Goal: Information Seeking & Learning: Learn about a topic

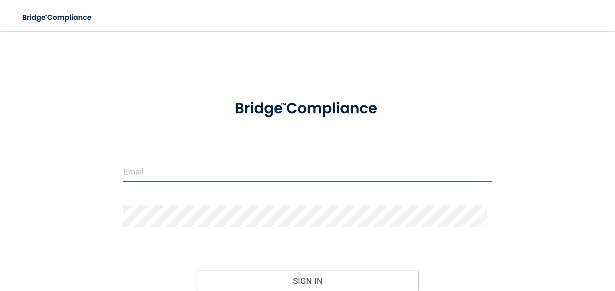
click at [241, 174] on input "email" at bounding box center [307, 171] width 369 height 22
type input "[PERSON_NAME][EMAIL_ADDRESS][PERSON_NAME][DOMAIN_NAME]"
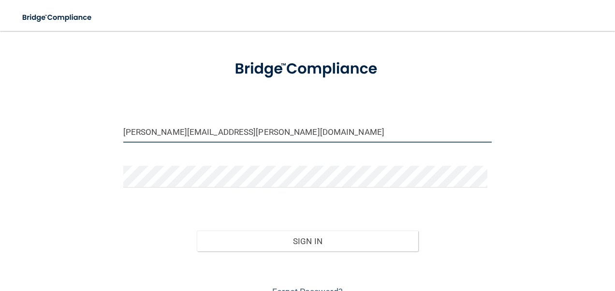
scroll to position [86, 0]
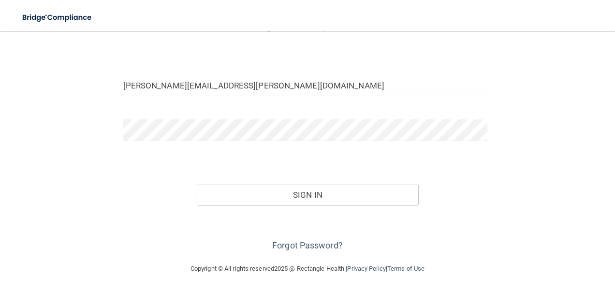
drag, startPoint x: 53, startPoint y: 123, endPoint x: 84, endPoint y: 135, distance: 33.4
click at [53, 123] on div "[PERSON_NAME][EMAIL_ADDRESS][PERSON_NAME][DOMAIN_NAME] Invalid email/password. …" at bounding box center [307, 104] width 576 height 299
click at [197, 184] on button "Sign In" at bounding box center [307, 194] width 221 height 21
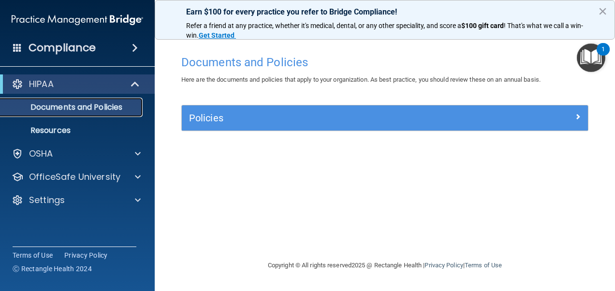
click at [98, 111] on p "Documents and Policies" at bounding box center [72, 107] width 132 height 10
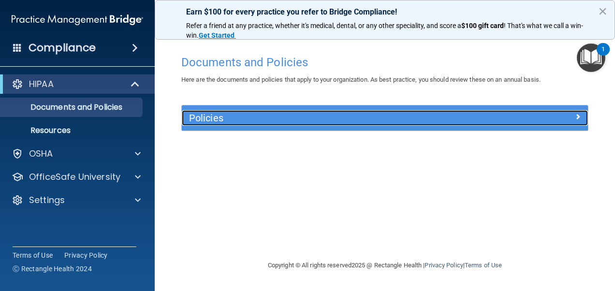
click at [315, 118] on h5 "Policies" at bounding box center [334, 118] width 290 height 11
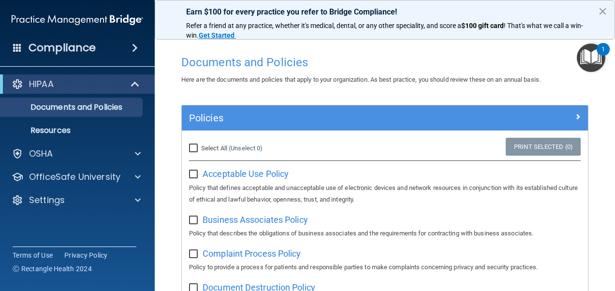
click at [192, 149] on input "Select All (Unselect 0) Unselect All" at bounding box center [194, 149] width 11 height 8
checkbox input "true"
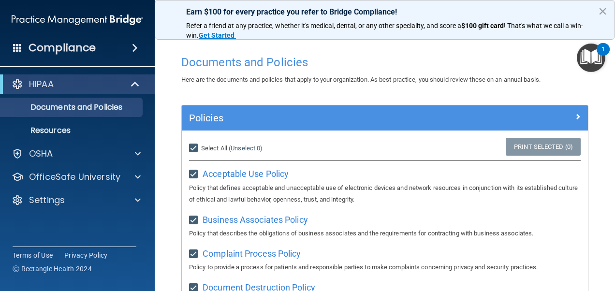
checkbox input "true"
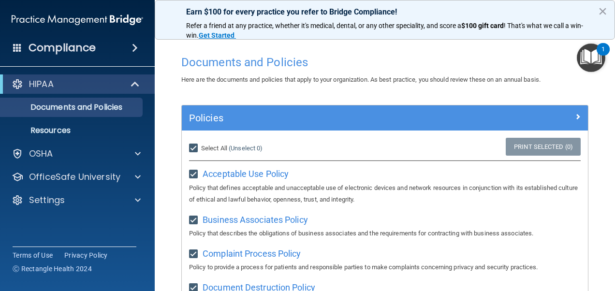
checkbox input "true"
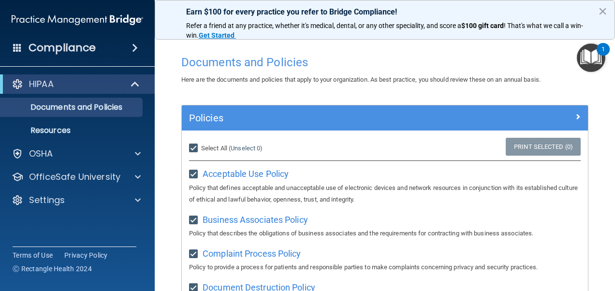
checkbox input "true"
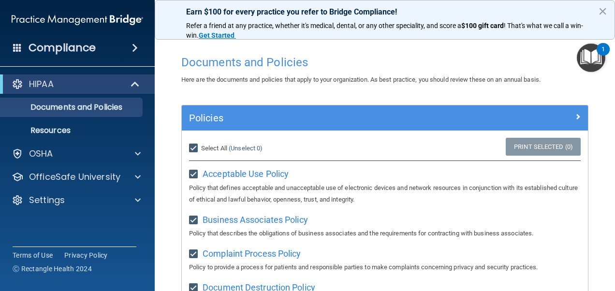
checkbox input "true"
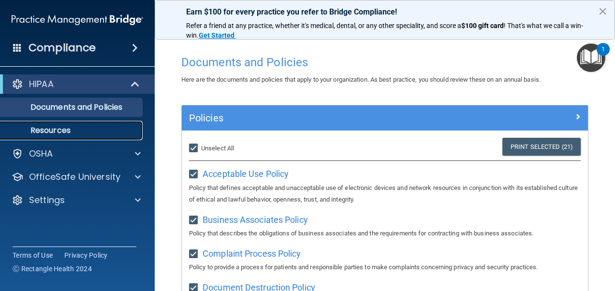
click at [100, 130] on p "Resources" at bounding box center [72, 131] width 132 height 10
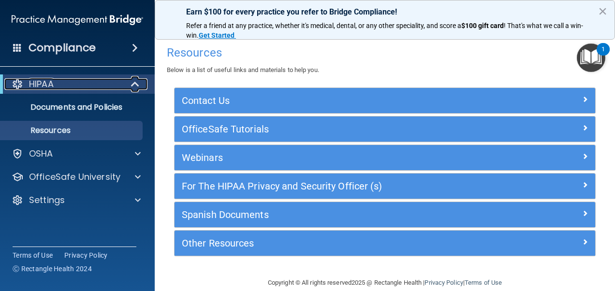
click at [133, 88] on span at bounding box center [136, 84] width 8 height 12
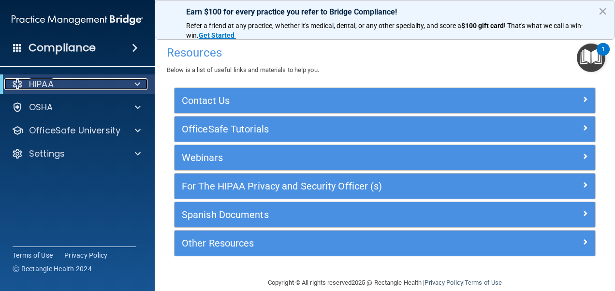
click at [133, 88] on div at bounding box center [136, 84] width 24 height 12
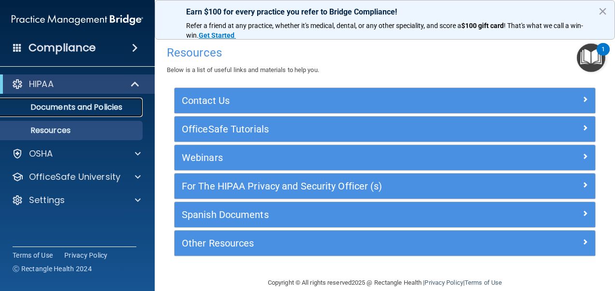
click at [100, 108] on p "Documents and Policies" at bounding box center [72, 107] width 132 height 10
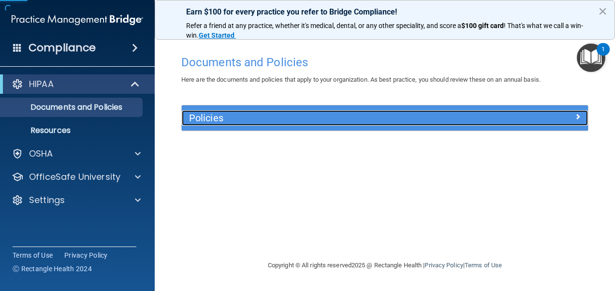
click at [296, 122] on h5 "Policies" at bounding box center [334, 118] width 290 height 11
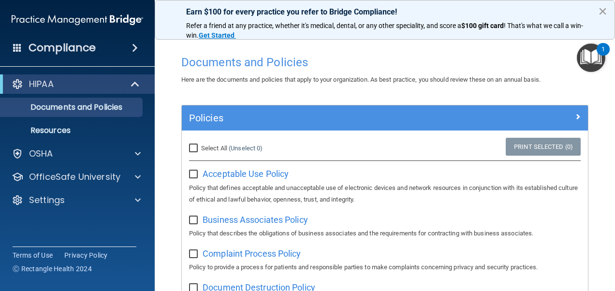
click at [601, 12] on button "×" at bounding box center [602, 10] width 9 height 15
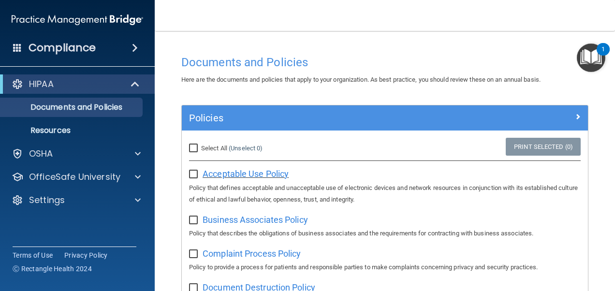
click at [230, 173] on span "Acceptable Use Policy" at bounding box center [246, 174] width 86 height 10
click at [68, 129] on p "Resources" at bounding box center [72, 131] width 132 height 10
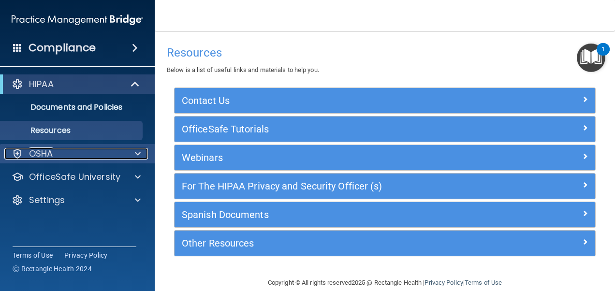
click at [57, 156] on div "OSHA" at bounding box center [64, 154] width 120 height 12
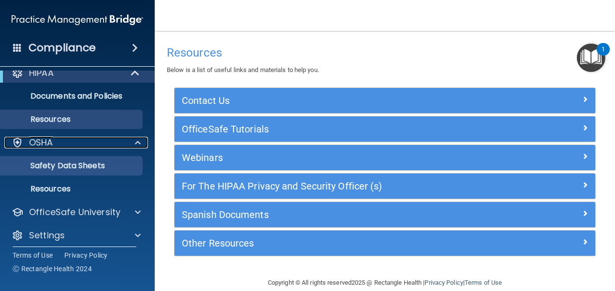
scroll to position [17, 0]
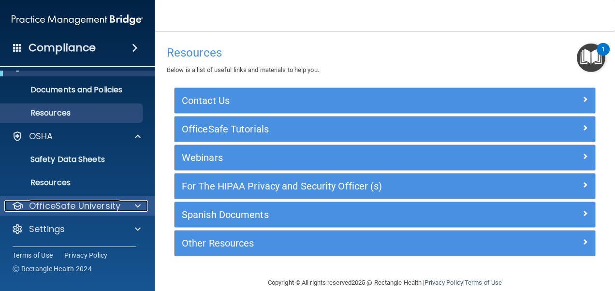
click at [93, 204] on p "OfficeSafe University" at bounding box center [74, 206] width 91 height 12
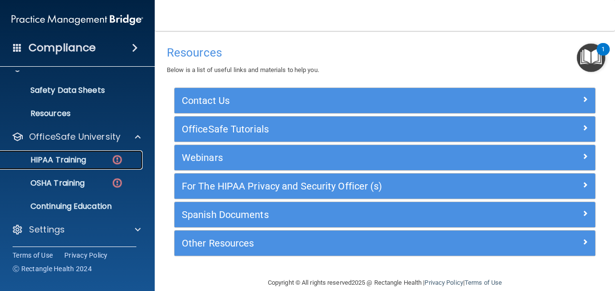
click at [88, 166] on link "HIPAA Training" at bounding box center [66, 159] width 152 height 19
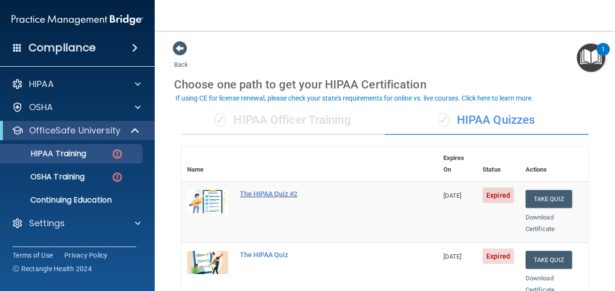
click at [271, 190] on div "The HIPAA Quiz #2" at bounding box center [314, 194] width 149 height 8
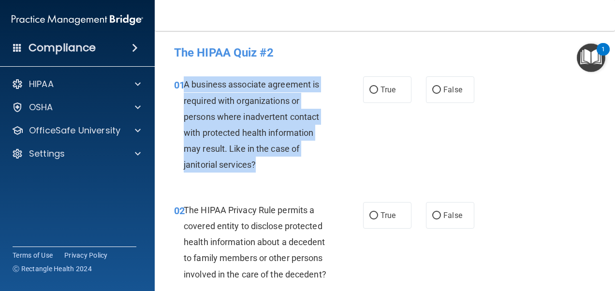
drag, startPoint x: 261, startPoint y: 165, endPoint x: 183, endPoint y: 86, distance: 111.1
click at [184, 86] on div "A business associate agreement is required with organizations or persons where …" at bounding box center [260, 124] width 153 height 96
copy span "A business associate agreement is required with organizations or persons where …"
click at [372, 91] on input "True" at bounding box center [373, 90] width 9 height 7
radio input "true"
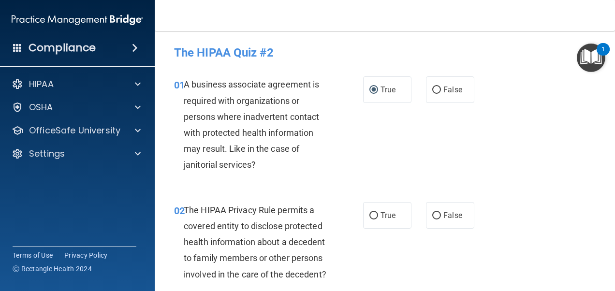
click at [375, 145] on div "01 A business associate agreement is required with organizations or persons whe…" at bounding box center [385, 126] width 436 height 125
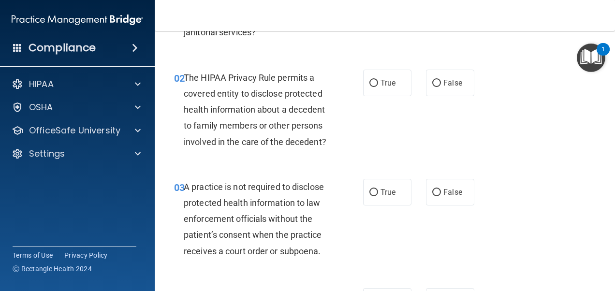
scroll to position [145, 0]
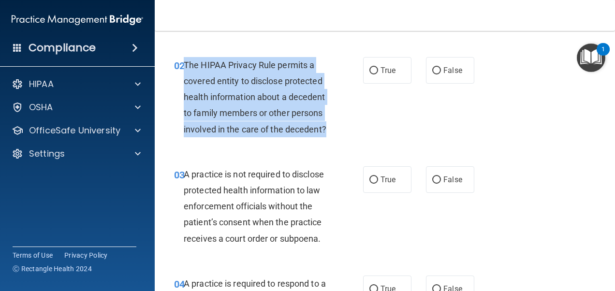
drag, startPoint x: 228, startPoint y: 146, endPoint x: 184, endPoint y: 65, distance: 92.6
click at [184, 65] on div "The HIPAA Privacy Rule permits a covered entity to disclose protected health in…" at bounding box center [260, 97] width 153 height 80
copy span "The HIPAA Privacy Rule permits a covered entity to disclose protected health in…"
click at [362, 142] on div "02 The HIPAA Privacy Rule permits a covered entity to disclose protected health…" at bounding box center [269, 99] width 218 height 85
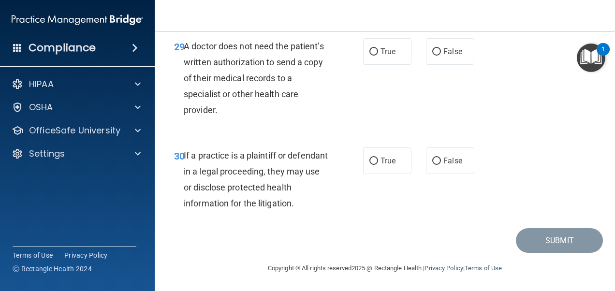
scroll to position [2697, 0]
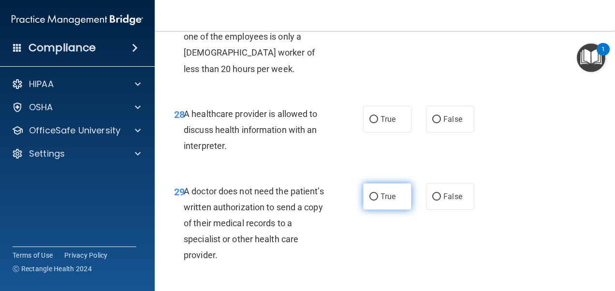
click at [369, 201] on input "True" at bounding box center [373, 196] width 9 height 7
radio input "true"
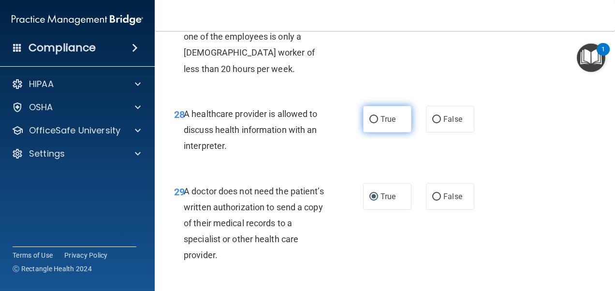
click at [369, 123] on input "True" at bounding box center [373, 119] width 9 height 7
radio input "true"
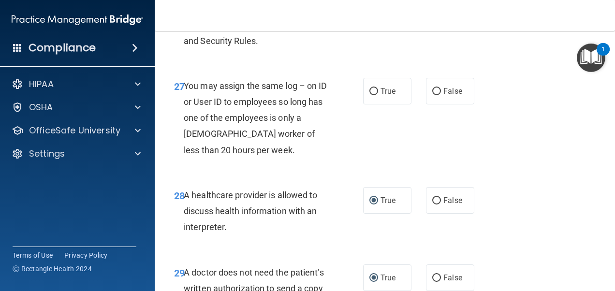
scroll to position [2600, 0]
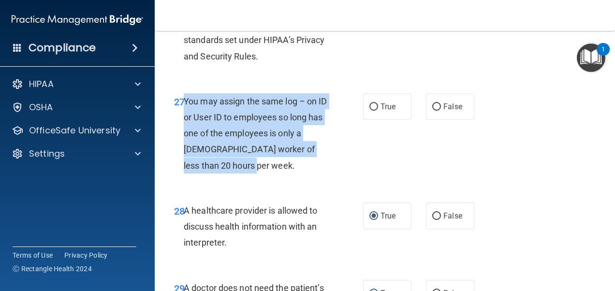
drag, startPoint x: 250, startPoint y: 215, endPoint x: 185, endPoint y: 148, distance: 93.0
click at [185, 148] on div "You may assign the same log – on ID or User ID to employees so long has one of …" at bounding box center [260, 133] width 153 height 80
copy span "You may assign the same log – on ID or User ID to employees so long has one of …"
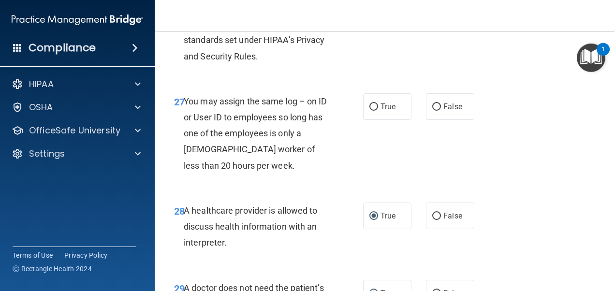
click at [261, 239] on div "28 A healthcare provider is allowed to discuss health information with an inter…" at bounding box center [385, 228] width 436 height 77
click at [371, 111] on input "True" at bounding box center [373, 106] width 9 height 7
radio input "true"
click at [371, 17] on input "True" at bounding box center [373, 13] width 9 height 7
radio input "true"
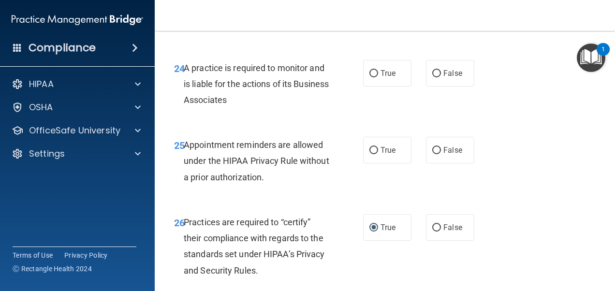
scroll to position [2407, 0]
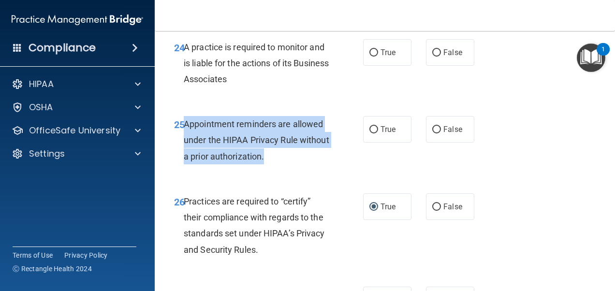
drag, startPoint x: 297, startPoint y: 207, endPoint x: 185, endPoint y: 169, distance: 119.1
click at [185, 164] on div "Appointment reminders are allowed under the HIPAA Privacy Rule without a prior …" at bounding box center [260, 140] width 153 height 48
copy span "Appointment reminders are allowed under the HIPAA Privacy Rule without a prior …"
click at [370, 133] on input "True" at bounding box center [373, 129] width 9 height 7
radio input "true"
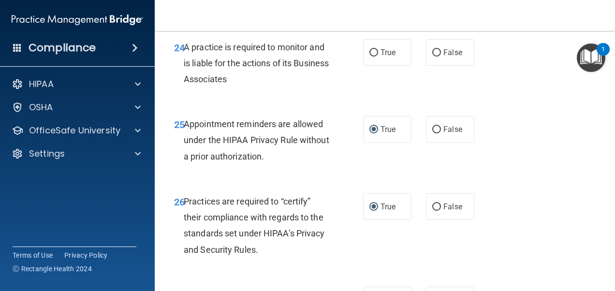
click at [459, 181] on div "25 Appointment reminders are allowed under the HIPAA Privacy Rule without a pri…" at bounding box center [385, 142] width 436 height 77
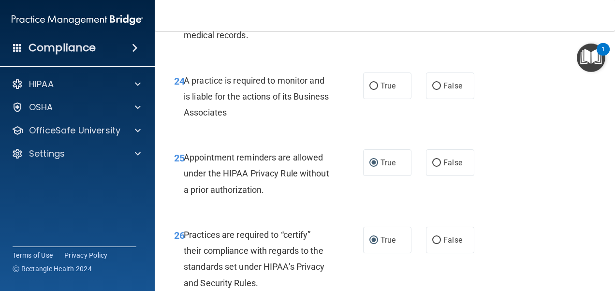
scroll to position [2358, 0]
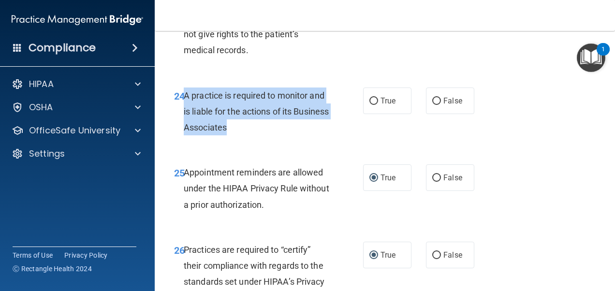
drag, startPoint x: 277, startPoint y: 179, endPoint x: 186, endPoint y: 142, distance: 99.1
click at [186, 136] on div "A practice is required to monitor and is liable for the actions of its Business…" at bounding box center [260, 111] width 153 height 48
copy span "A practice is required to monitor and is liable for the actions of its Business…"
click at [432, 105] on input "False" at bounding box center [436, 101] width 9 height 7
radio input "true"
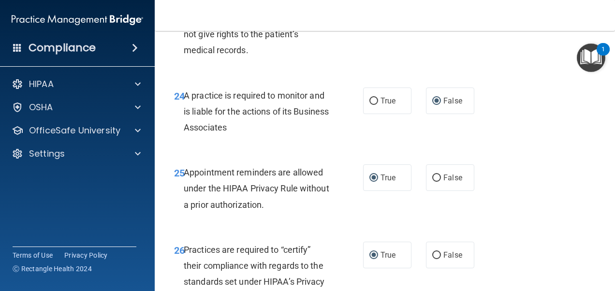
click at [476, 153] on div "24 A practice is required to monitor and is liable for the actions of its Busin…" at bounding box center [385, 113] width 436 height 77
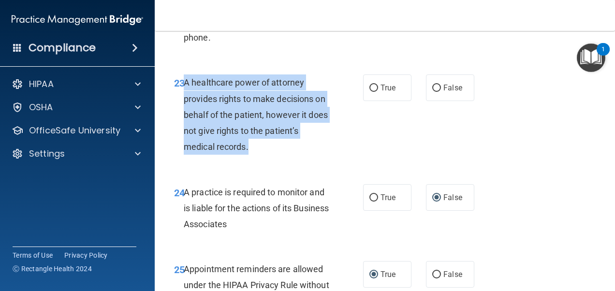
drag, startPoint x: 267, startPoint y: 196, endPoint x: 185, endPoint y: 132, distance: 104.0
click at [185, 132] on div "A healthcare power of attorney provides rights to make decisions on behalf of t…" at bounding box center [260, 114] width 153 height 80
copy span "A healthcare power of attorney provides rights to make decisions on behalf of t…"
click at [206, 155] on div "A healthcare power of attorney provides rights to make decisions on behalf of t…" at bounding box center [260, 114] width 153 height 80
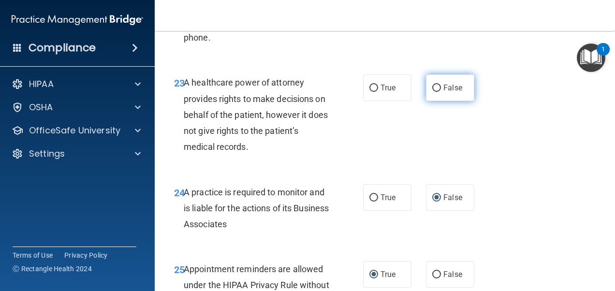
click at [432, 92] on input "False" at bounding box center [436, 88] width 9 height 7
radio input "true"
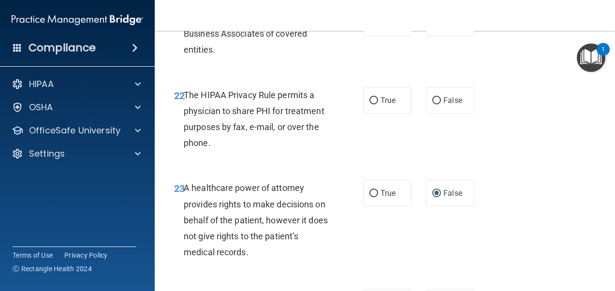
scroll to position [2155, 0]
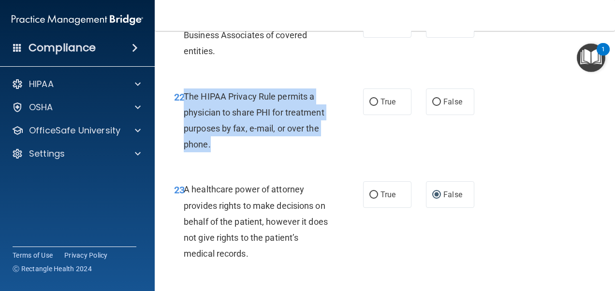
drag, startPoint x: 223, startPoint y: 198, endPoint x: 183, endPoint y: 144, distance: 67.4
click at [184, 144] on div "The HIPAA Privacy Rule permits a physician to share PHI for treatment purposes …" at bounding box center [260, 120] width 153 height 64
copy span "The HIPAA Privacy Rule permits a physician to share PHI for treatment purposes …"
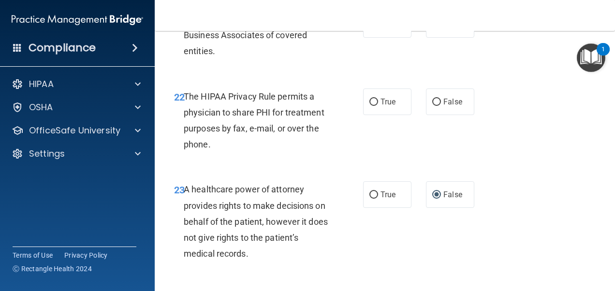
click at [275, 170] on div "22 The HIPAA Privacy Rule permits a physician to share PHI for treatment purpos…" at bounding box center [385, 122] width 436 height 93
click at [369, 106] on input "True" at bounding box center [373, 102] width 9 height 7
radio input "true"
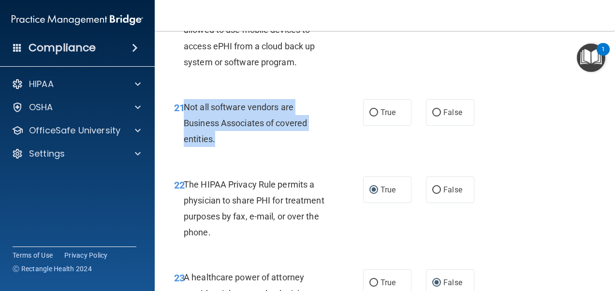
drag, startPoint x: 222, startPoint y: 188, endPoint x: 186, endPoint y: 155, distance: 48.9
click at [186, 147] on div "Not all software vendors are Business Associates of covered entities." at bounding box center [260, 123] width 153 height 48
copy span "Not all software vendors are Business Associates of covered entities."
click at [369, 116] on input "True" at bounding box center [373, 112] width 9 height 7
radio input "true"
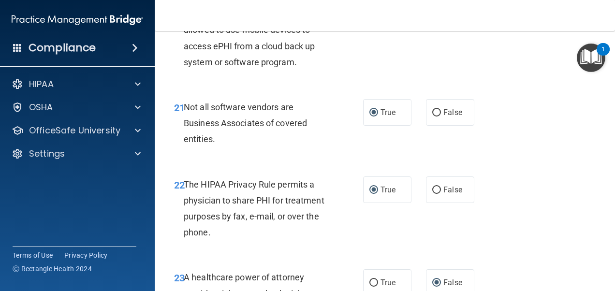
click at [316, 141] on div "21 Not all software vendors are Business Associates of covered entities. True F…" at bounding box center [385, 125] width 436 height 77
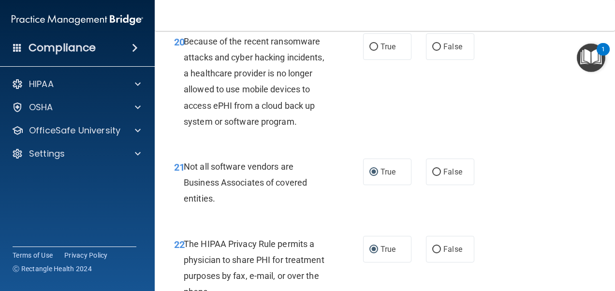
scroll to position [1988, 0]
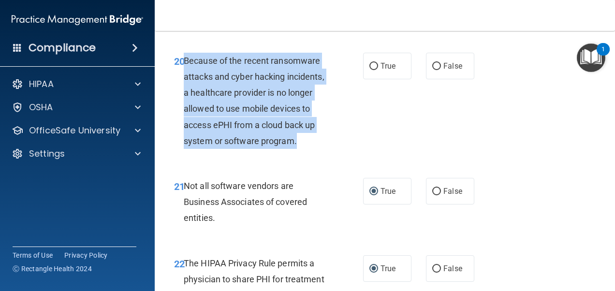
drag, startPoint x: 305, startPoint y: 196, endPoint x: 184, endPoint y: 112, distance: 148.0
click at [184, 112] on div "Because of the recent ransomware attacks and cyber hacking incidents, a healthc…" at bounding box center [260, 101] width 153 height 96
copy span "Because of the recent ransomware attacks and cyber hacking incidents, a healthc…"
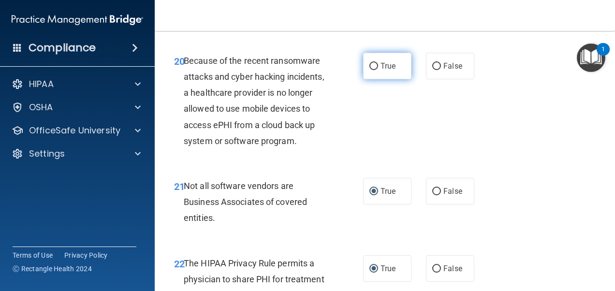
click at [374, 79] on label "True" at bounding box center [387, 66] width 48 height 27
click at [374, 70] on input "True" at bounding box center [373, 66] width 9 height 7
radio input "true"
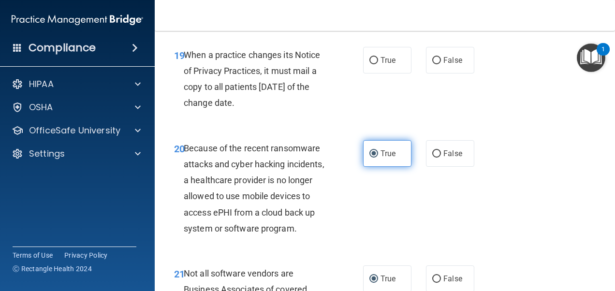
scroll to position [1888, 0]
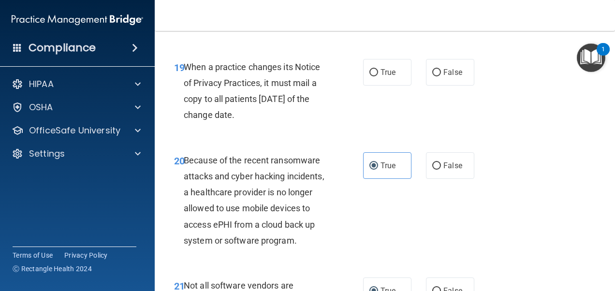
drag, startPoint x: 271, startPoint y: 166, endPoint x: 186, endPoint y: 113, distance: 100.2
click at [186, 113] on div "When a practice changes its Notice of Privacy Practices, it must mail a copy to…" at bounding box center [260, 91] width 153 height 64
copy span "When a practice changes its Notice of Privacy Practices, it must mail a copy to…"
click at [357, 128] on div "19 When a practice changes its Notice of Privacy Practices, it must mail a copy…" at bounding box center [269, 93] width 218 height 69
click at [434, 76] on input "False" at bounding box center [436, 72] width 9 height 7
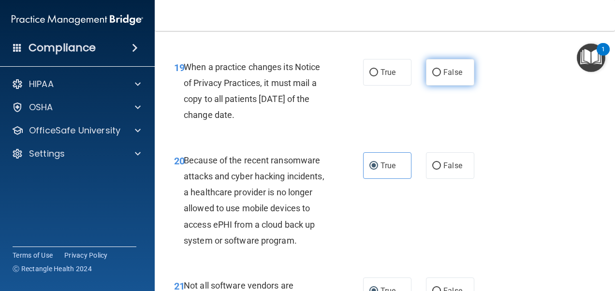
radio input "true"
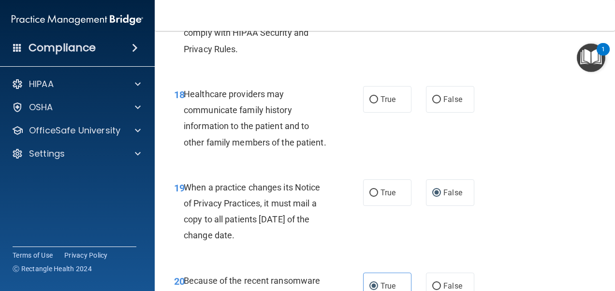
scroll to position [1768, 0]
click at [373, 104] on input "True" at bounding box center [373, 100] width 9 height 7
radio input "true"
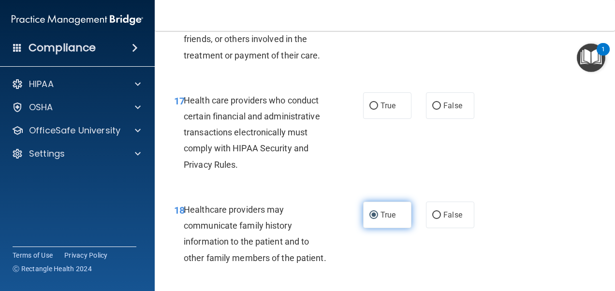
scroll to position [1648, 0]
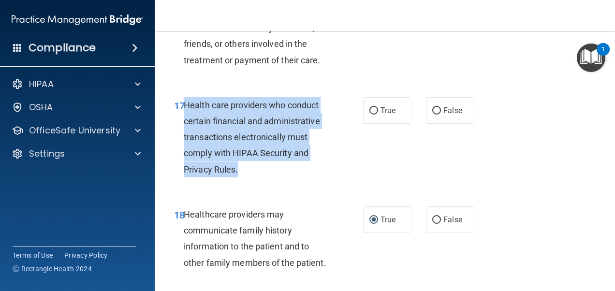
drag, startPoint x: 244, startPoint y: 208, endPoint x: 185, endPoint y: 143, distance: 87.9
click at [185, 143] on div "Health care providers who conduct certain financial and administrative transact…" at bounding box center [260, 137] width 153 height 80
click at [370, 115] on input "True" at bounding box center [373, 110] width 9 height 7
radio input "true"
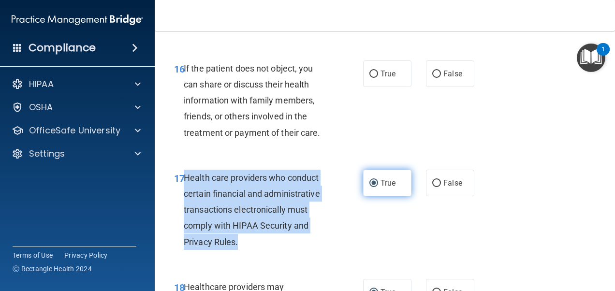
scroll to position [1575, 0]
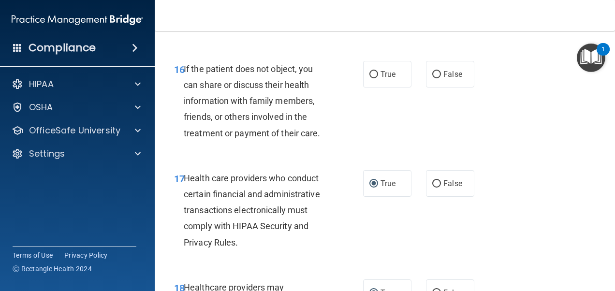
click at [334, 158] on div "16 If the patient does not object, you can share or discuss their health inform…" at bounding box center [385, 103] width 436 height 109
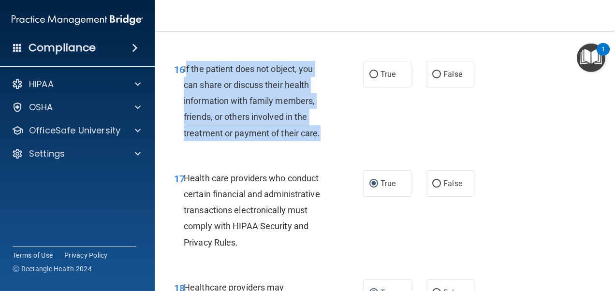
drag, startPoint x: 322, startPoint y: 168, endPoint x: 187, endPoint y: 93, distance: 154.9
click at [187, 93] on div "If the patient does not object, you can share or discuss their health informati…" at bounding box center [260, 101] width 153 height 80
click at [372, 78] on input "True" at bounding box center [373, 74] width 9 height 7
radio input "true"
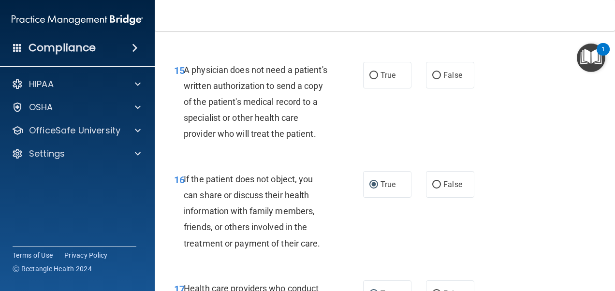
click at [391, 159] on div "15 A physician does not need a patient's written authorization to send a copy o…" at bounding box center [385, 104] width 436 height 109
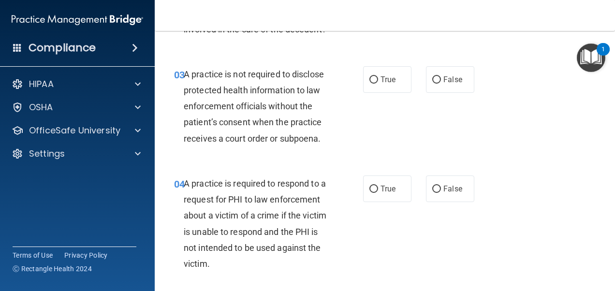
scroll to position [246, 0]
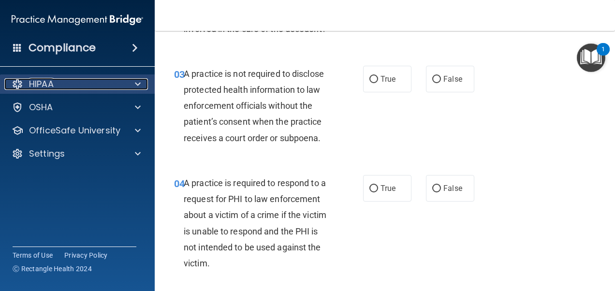
click at [137, 89] on span at bounding box center [138, 84] width 6 height 12
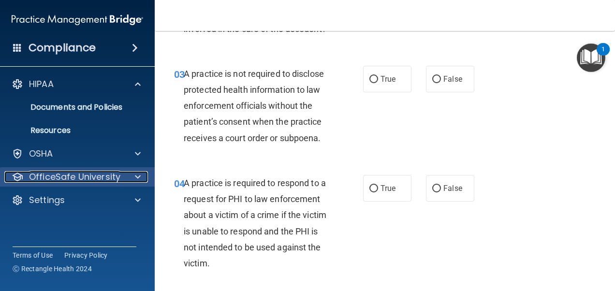
click at [111, 179] on p "OfficeSafe University" at bounding box center [74, 177] width 91 height 12
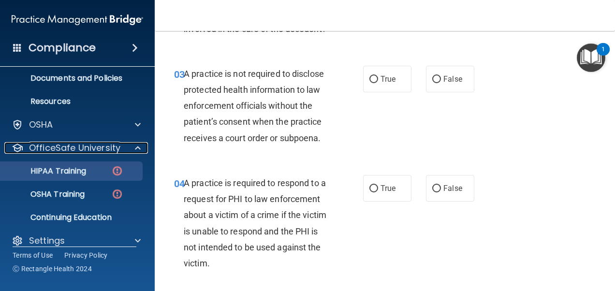
scroll to position [41, 0]
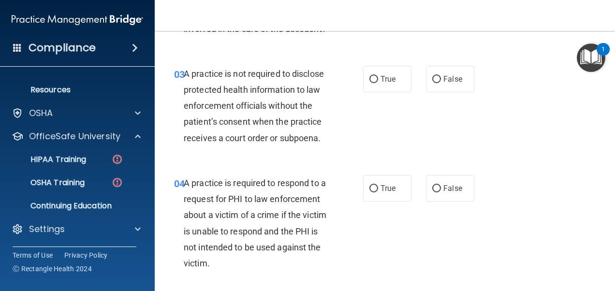
click at [273, 245] on span "A practice is required to respond to a request for PHI to law enforcement about…" at bounding box center [255, 223] width 143 height 90
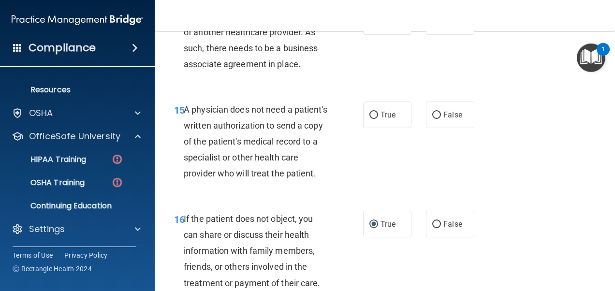
scroll to position [1423, 0]
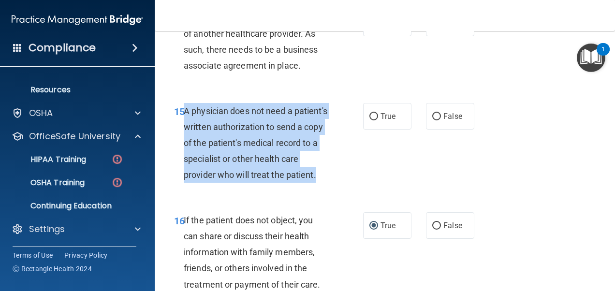
drag, startPoint x: 225, startPoint y: 210, endPoint x: 186, endPoint y: 128, distance: 91.5
click at [186, 128] on div "A physician does not need a patient's written authorization to send a copy of t…" at bounding box center [260, 143] width 153 height 80
click at [340, 185] on div "15 A physician does not need a patient's written authorization to send a copy o…" at bounding box center [269, 145] width 218 height 85
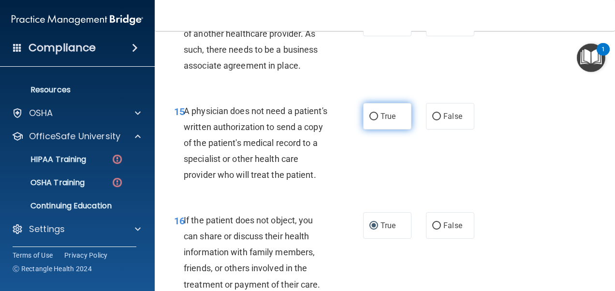
click at [370, 120] on input "True" at bounding box center [373, 116] width 9 height 7
radio input "true"
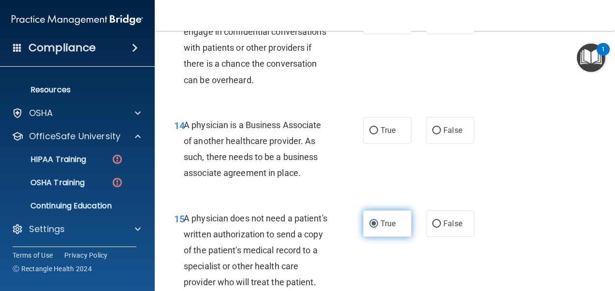
scroll to position [1316, 0]
drag, startPoint x: 307, startPoint y: 191, endPoint x: 186, endPoint y: 138, distance: 132.2
click at [186, 138] on div "A physician is a Business Associate of another healthcare provider. As such, th…" at bounding box center [260, 149] width 153 height 64
click at [329, 182] on div "A physician is a Business Associate of another healthcare provider. As such, th…" at bounding box center [260, 149] width 153 height 64
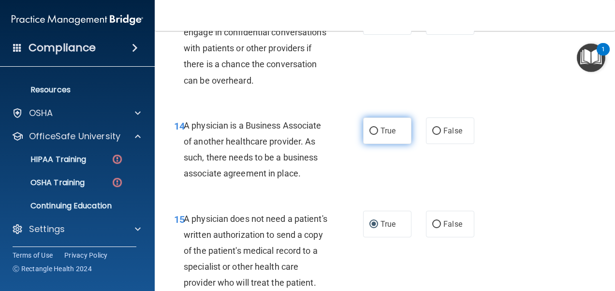
click at [372, 135] on input "True" at bounding box center [373, 131] width 9 height 7
radio input "true"
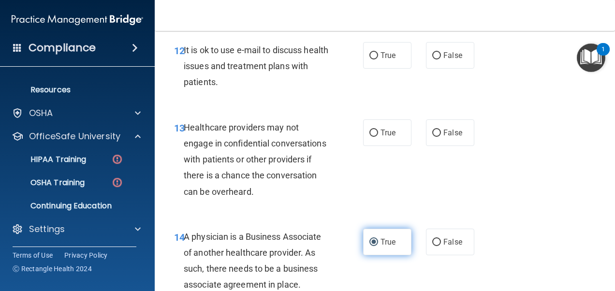
scroll to position [1204, 0]
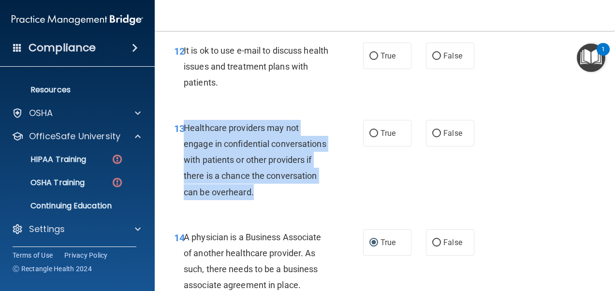
drag, startPoint x: 313, startPoint y: 216, endPoint x: 186, endPoint y: 141, distance: 148.0
click at [186, 141] on div "13 Healthcare providers may not engage in confidential conversations with patie…" at bounding box center [269, 162] width 218 height 85
click at [433, 137] on input "False" at bounding box center [436, 133] width 9 height 7
radio input "true"
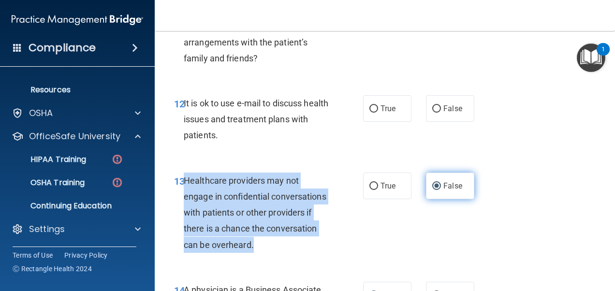
scroll to position [1150, 0]
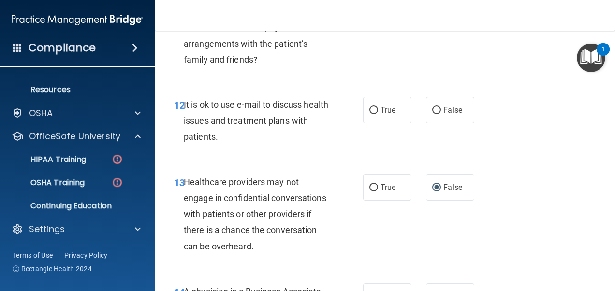
click at [351, 162] on div "12 It is ok to use e-mail to discuss health issues and treatment plans with pat…" at bounding box center [385, 123] width 436 height 77
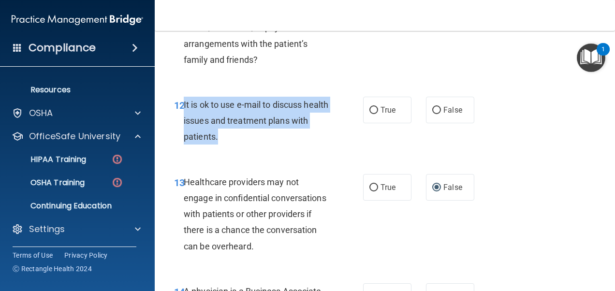
drag, startPoint x: 246, startPoint y: 154, endPoint x: 183, endPoint y: 112, distance: 75.7
click at [183, 112] on div "12 It is ok to use e-mail to discuss health issues and treatment plans with pat…" at bounding box center [269, 123] width 218 height 53
click at [370, 114] on input "True" at bounding box center [373, 110] width 9 height 7
radio input "true"
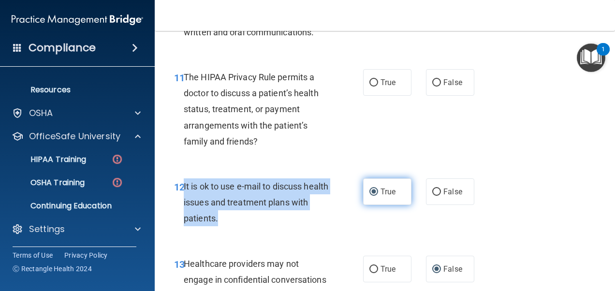
scroll to position [1068, 0]
click at [323, 203] on div "It is ok to use e-mail to discuss health issues and treatment plans with patien…" at bounding box center [260, 203] width 153 height 48
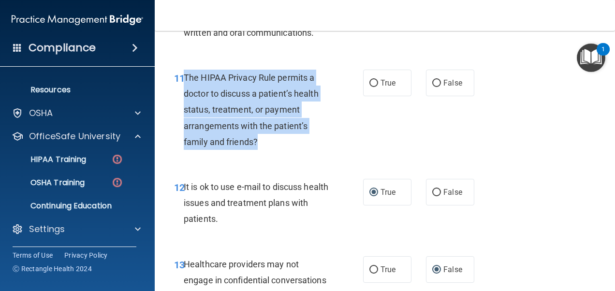
drag, startPoint x: 279, startPoint y: 166, endPoint x: 184, endPoint y: 88, distance: 123.3
click at [184, 88] on div "11 The HIPAA Privacy Rule permits a doctor to discuss a patient’s health status…" at bounding box center [269, 112] width 218 height 85
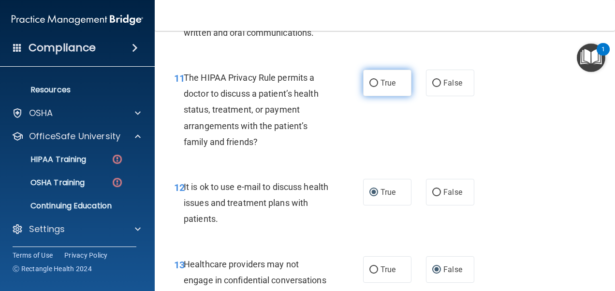
click at [373, 93] on label "True" at bounding box center [387, 83] width 48 height 27
click at [373, 87] on input "True" at bounding box center [373, 83] width 9 height 7
radio input "true"
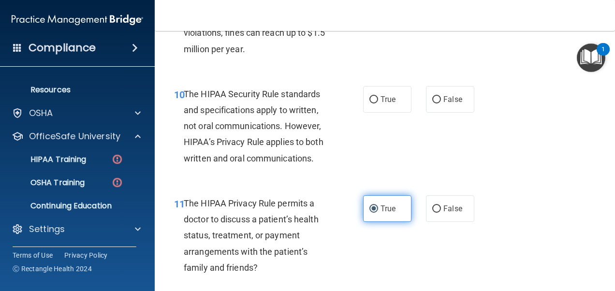
scroll to position [942, 0]
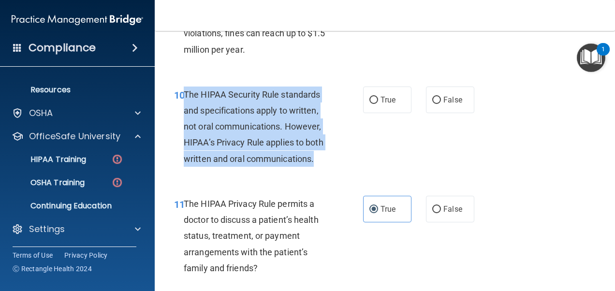
drag, startPoint x: 330, startPoint y: 180, endPoint x: 185, endPoint y: 109, distance: 161.9
click at [185, 109] on div "The HIPAA Security Rule standards and specifications apply to written, not oral…" at bounding box center [260, 127] width 153 height 80
click at [432, 104] on input "False" at bounding box center [436, 100] width 9 height 7
radio input "true"
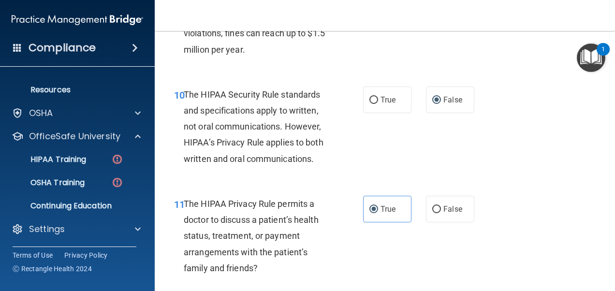
click at [406, 180] on div "10 The HIPAA Security Rule standards and specifications apply to written, not o…" at bounding box center [385, 128] width 436 height 109
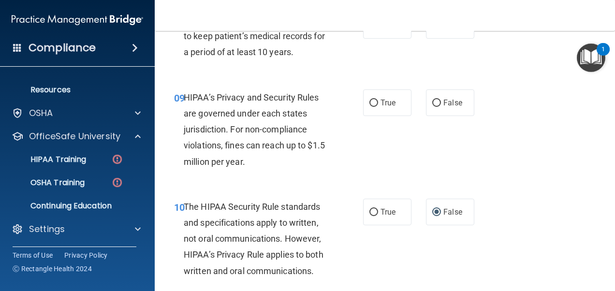
scroll to position [804, 0]
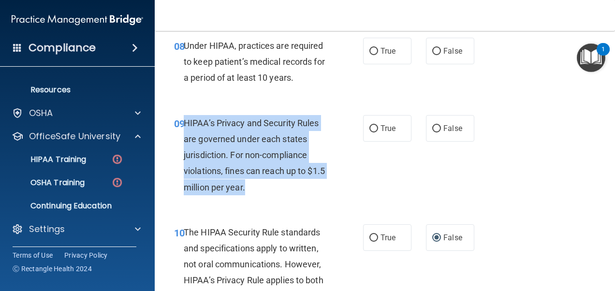
drag, startPoint x: 290, startPoint y: 199, endPoint x: 184, endPoint y: 141, distance: 121.1
click at [184, 141] on div "HIPAA’s Privacy and Security Rules are governed under each states jurisdiction.…" at bounding box center [260, 155] width 153 height 80
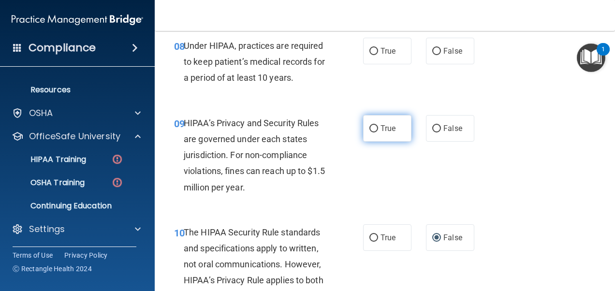
click at [374, 142] on label "True" at bounding box center [387, 128] width 48 height 27
click at [374, 132] on input "True" at bounding box center [373, 128] width 9 height 7
radio input "true"
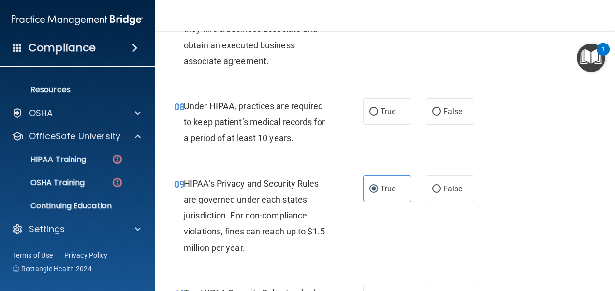
scroll to position [742, 0]
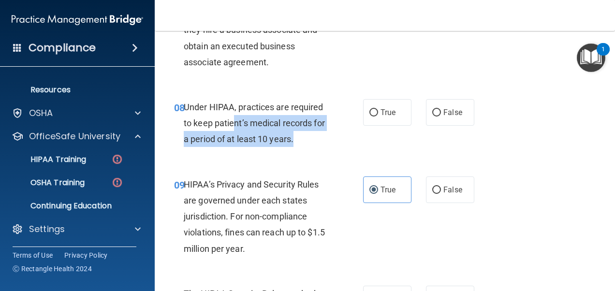
drag, startPoint x: 307, startPoint y: 160, endPoint x: 233, endPoint y: 144, distance: 75.8
click at [233, 144] on div "Under HIPAA, practices are required to keep patient’s medical records for a per…" at bounding box center [260, 123] width 153 height 48
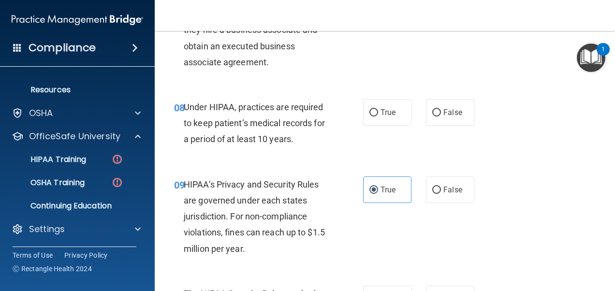
drag, startPoint x: 233, startPoint y: 144, endPoint x: 313, endPoint y: 173, distance: 84.9
click at [313, 164] on div "08 Under HIPAA, practices are required to keep patient’s medical records for a …" at bounding box center [385, 125] width 436 height 77
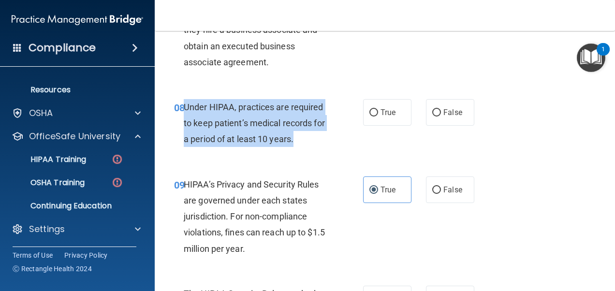
drag, startPoint x: 303, startPoint y: 154, endPoint x: 184, endPoint y: 119, distance: 123.8
click at [184, 119] on div "Under HIPAA, practices are required to keep patient’s medical records for a per…" at bounding box center [260, 123] width 153 height 48
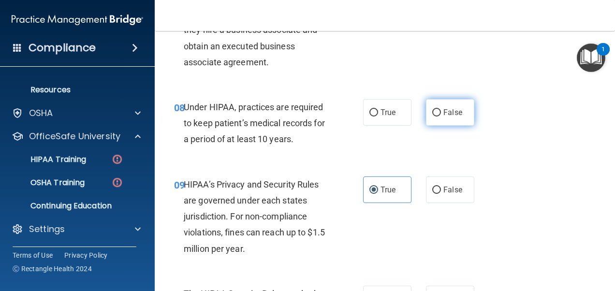
click at [428, 124] on label "False" at bounding box center [450, 112] width 48 height 27
click at [432, 116] on input "False" at bounding box center [436, 112] width 9 height 7
radio input "true"
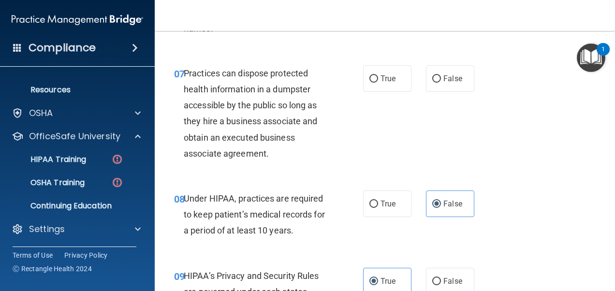
scroll to position [643, 0]
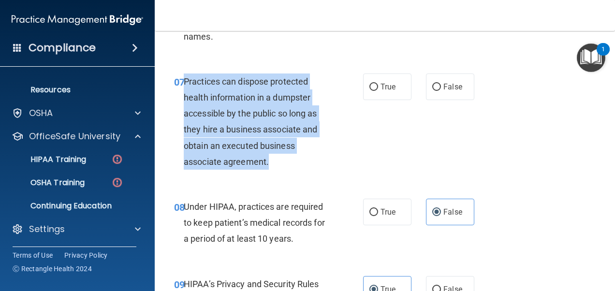
drag, startPoint x: 279, startPoint y: 180, endPoint x: 185, endPoint y: 97, distance: 125.7
click at [185, 97] on div "Practices can dispose protected health information in a dumpster accessible by …" at bounding box center [260, 121] width 153 height 96
click at [432, 91] on input "False" at bounding box center [436, 87] width 9 height 7
radio input "true"
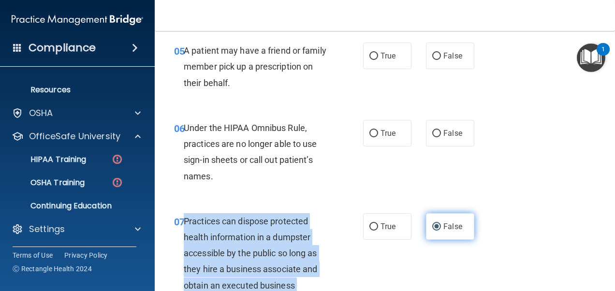
scroll to position [503, 0]
click at [306, 232] on span "Practices can dispose protected health information in a dumpster accessible by …" at bounding box center [250, 262] width 133 height 90
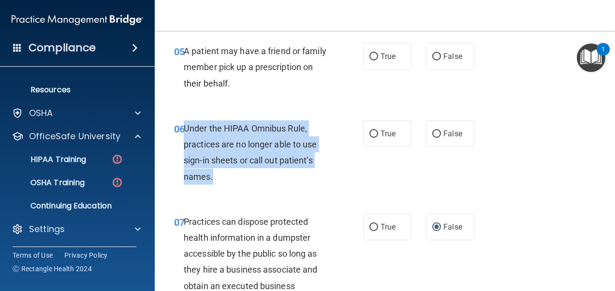
drag, startPoint x: 226, startPoint y: 189, endPoint x: 184, endPoint y: 145, distance: 61.2
click at [184, 145] on div "Under the HIPAA Omnibus Rule, practices are no longer able to use sign-in sheet…" at bounding box center [260, 152] width 153 height 64
click at [432, 138] on input "False" at bounding box center [436, 134] width 9 height 7
radio input "true"
click at [356, 183] on div "06 Under the HIPAA Omnibus Rule, practices are no longer able to use sign-in sh…" at bounding box center [269, 154] width 218 height 69
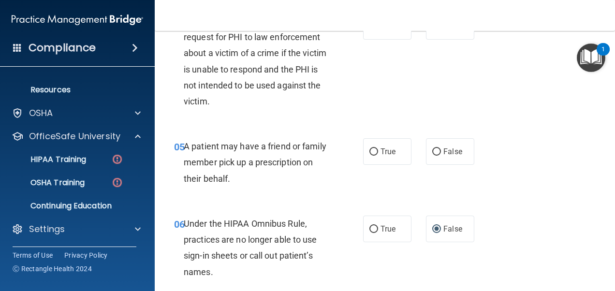
scroll to position [385, 0]
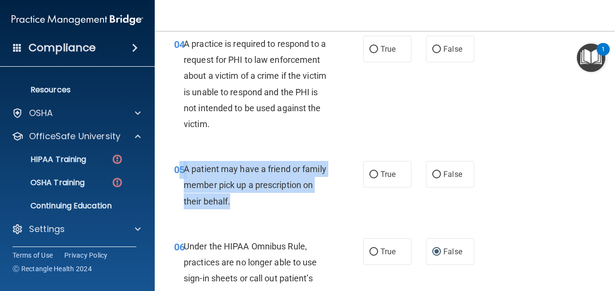
drag, startPoint x: 300, startPoint y: 218, endPoint x: 183, endPoint y: 180, distance: 123.5
click at [183, 180] on div "05 A patient may have a friend or family member pick up a prescription on their…" at bounding box center [269, 187] width 218 height 53
click at [183, 175] on span "05" at bounding box center [179, 170] width 11 height 12
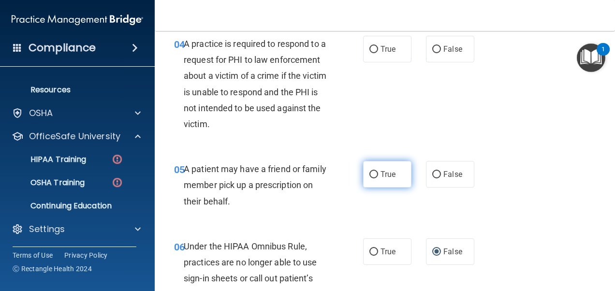
click at [371, 188] on label "True" at bounding box center [387, 174] width 48 height 27
click at [371, 178] on input "True" at bounding box center [373, 174] width 9 height 7
radio input "true"
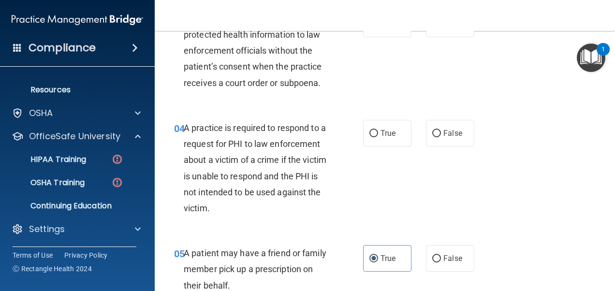
scroll to position [293, 0]
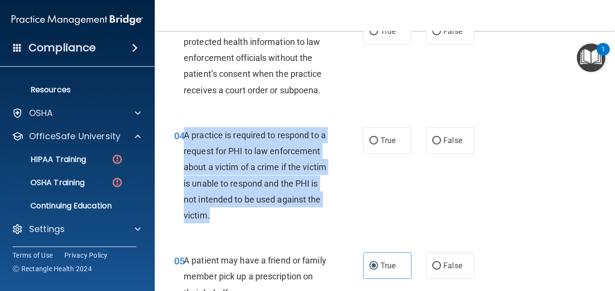
drag, startPoint x: 314, startPoint y: 235, endPoint x: 185, endPoint y: 148, distance: 155.4
click at [185, 148] on div "A practice is required to respond to a request for PHI to law enforcement about…" at bounding box center [260, 175] width 153 height 96
click at [330, 213] on div "A practice is required to respond to a request for PHI to law enforcement about…" at bounding box center [260, 175] width 153 height 96
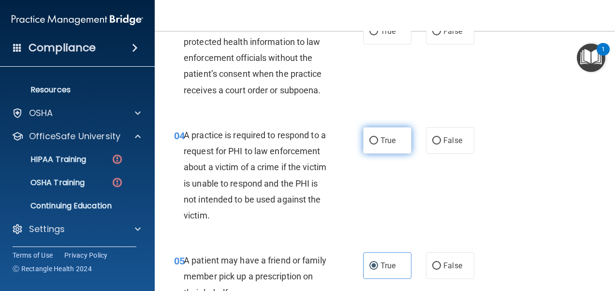
click at [369, 145] on input "True" at bounding box center [373, 140] width 9 height 7
radio input "true"
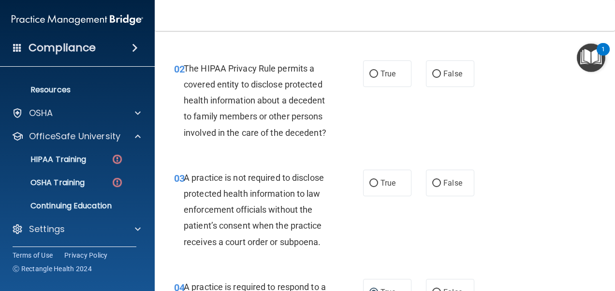
scroll to position [169, 0]
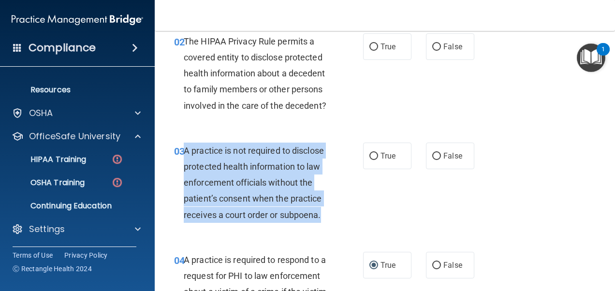
drag, startPoint x: 328, startPoint y: 231, endPoint x: 186, endPoint y: 164, distance: 157.4
click at [186, 164] on div "A practice is not required to disclose protected health information to law enfo…" at bounding box center [260, 183] width 153 height 80
click at [368, 203] on div "03 A practice is not required to disclose protected health information to law e…" at bounding box center [269, 185] width 218 height 85
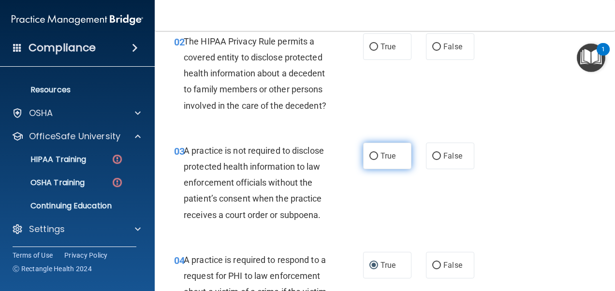
click at [371, 160] on input "True" at bounding box center [373, 156] width 9 height 7
radio input "true"
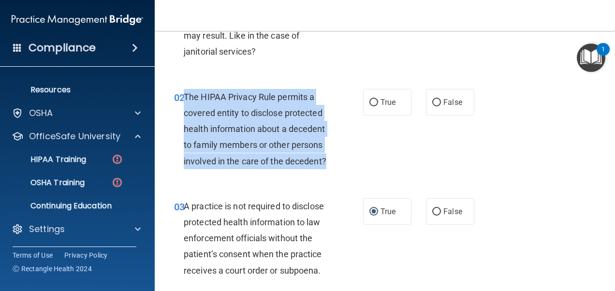
drag, startPoint x: 244, startPoint y: 183, endPoint x: 185, endPoint y: 102, distance: 99.6
click at [185, 102] on div "The HIPAA Privacy Rule permits a covered entity to disclose protected health in…" at bounding box center [260, 129] width 153 height 80
click at [329, 169] on div "The HIPAA Privacy Rule permits a covered entity to disclose protected health in…" at bounding box center [260, 129] width 153 height 80
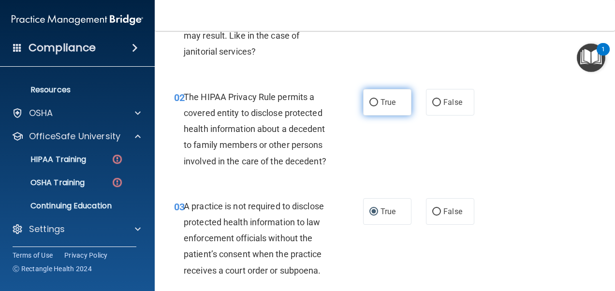
click at [369, 102] on input "True" at bounding box center [373, 102] width 9 height 7
radio input "true"
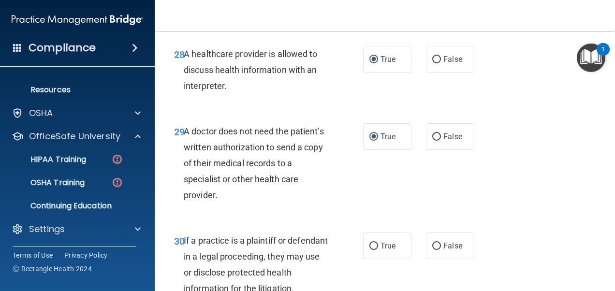
scroll to position [2890, 0]
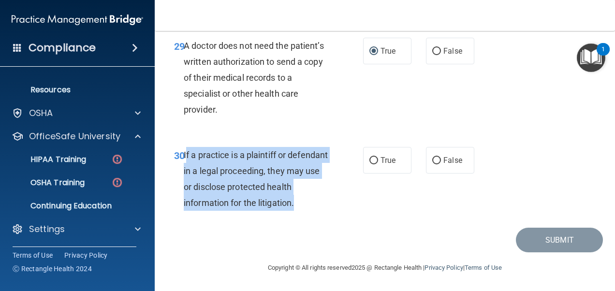
drag, startPoint x: 332, startPoint y: 203, endPoint x: 185, endPoint y: 157, distance: 153.9
click at [185, 157] on div "If a practice is a plaintiff or defendant in a legal proceeding, they may use o…" at bounding box center [260, 179] width 153 height 64
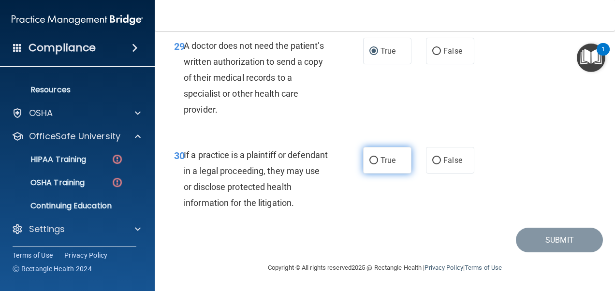
click at [374, 171] on label "True" at bounding box center [387, 160] width 48 height 27
click at [374, 164] on input "True" at bounding box center [373, 160] width 9 height 7
radio input "true"
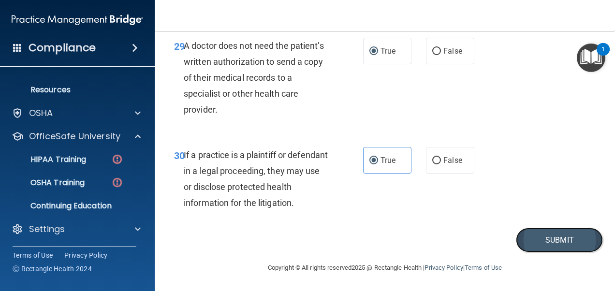
click at [538, 237] on button "Submit" at bounding box center [559, 240] width 87 height 25
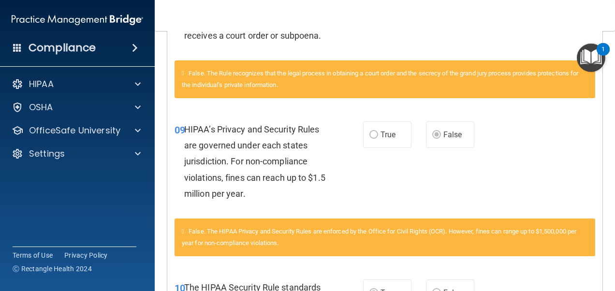
scroll to position [96, 0]
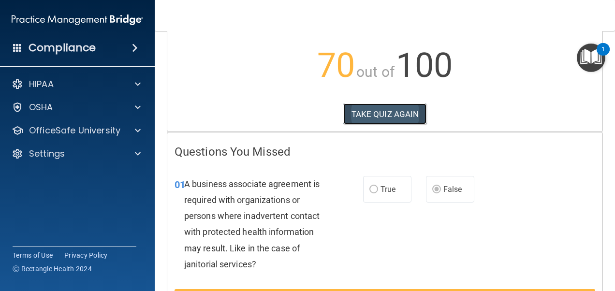
click at [401, 114] on button "TAKE QUIZ AGAIN" at bounding box center [385, 113] width 84 height 21
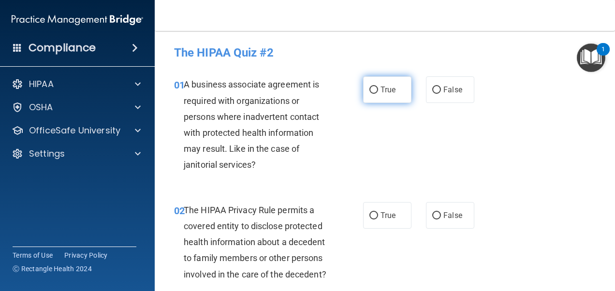
click at [363, 89] on label "True" at bounding box center [387, 89] width 48 height 27
click at [369, 89] on input "True" at bounding box center [373, 90] width 9 height 7
radio input "true"
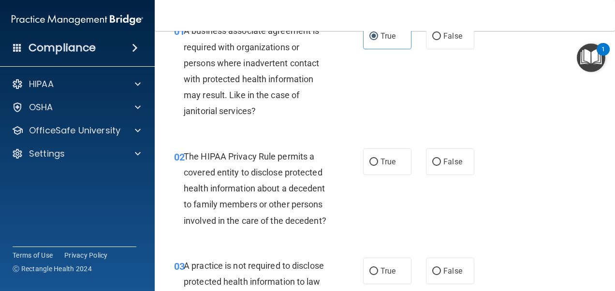
scroll to position [97, 0]
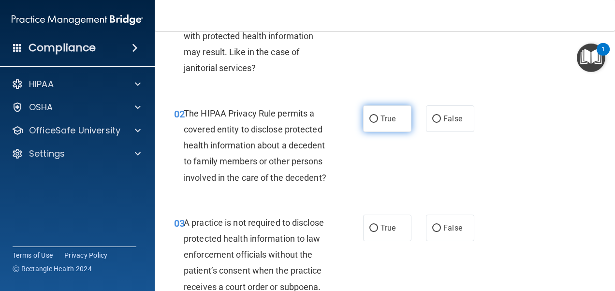
click at [369, 116] on input "True" at bounding box center [373, 119] width 9 height 7
radio input "true"
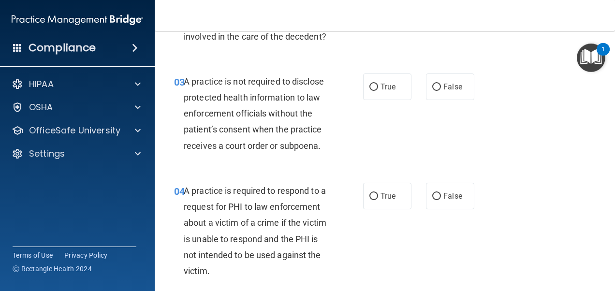
scroll to position [242, 0]
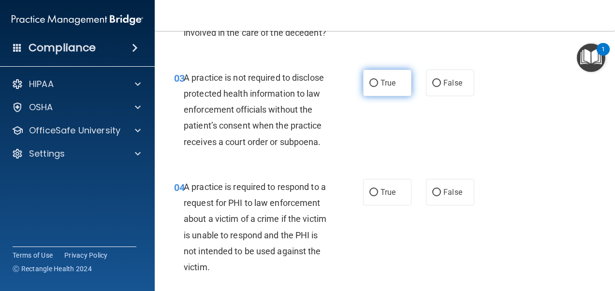
click at [374, 87] on input "True" at bounding box center [373, 83] width 9 height 7
radio input "true"
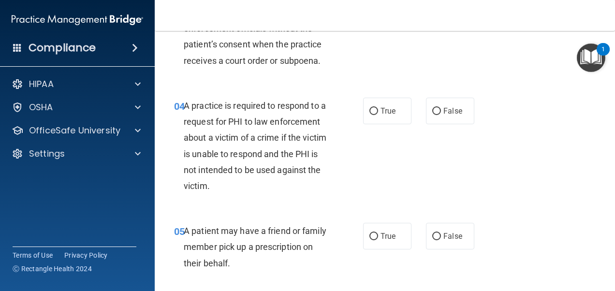
scroll to position [338, 0]
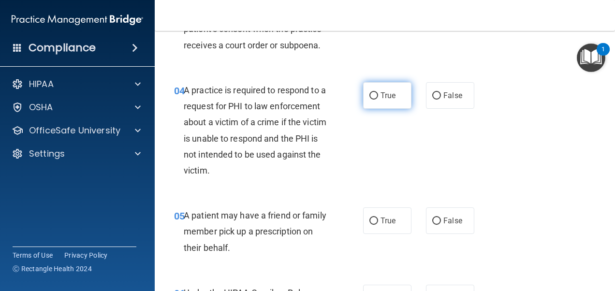
click at [371, 100] on input "True" at bounding box center [373, 95] width 9 height 7
radio input "true"
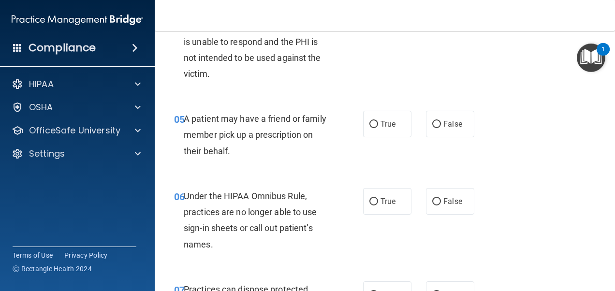
scroll to position [483, 0]
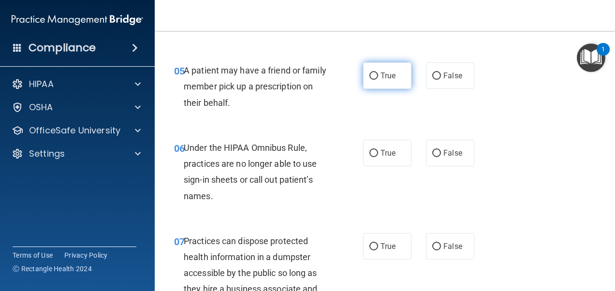
click at [369, 80] on input "True" at bounding box center [373, 76] width 9 height 7
radio input "true"
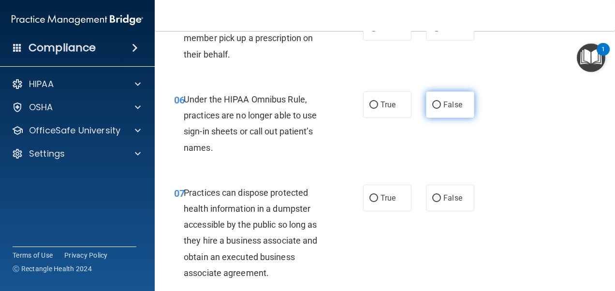
click at [434, 115] on label "False" at bounding box center [450, 104] width 48 height 27
click at [434, 109] on input "False" at bounding box center [436, 105] width 9 height 7
radio input "true"
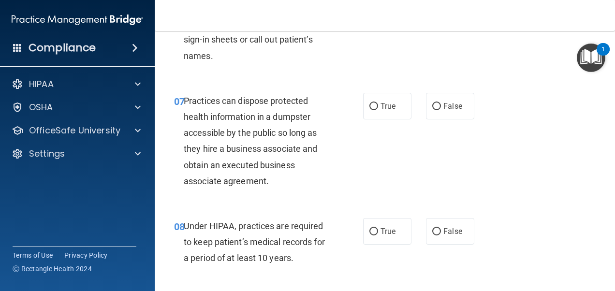
scroll to position [628, 0]
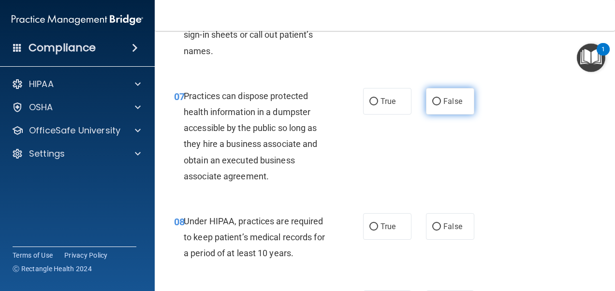
click at [426, 115] on label "False" at bounding box center [450, 101] width 48 height 27
click at [432, 105] on input "False" at bounding box center [436, 101] width 9 height 7
radio input "true"
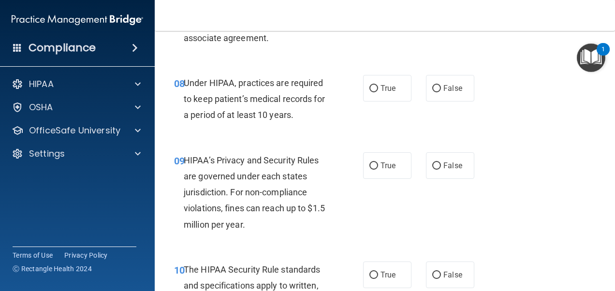
scroll to position [773, 0]
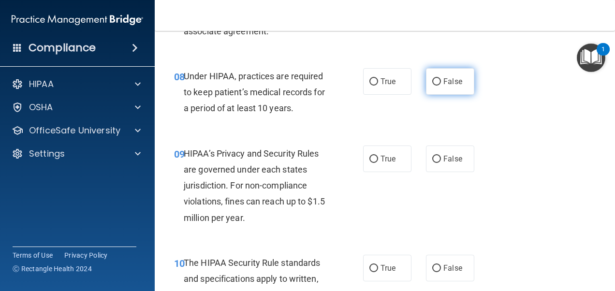
click at [432, 86] on input "False" at bounding box center [436, 81] width 9 height 7
radio input "true"
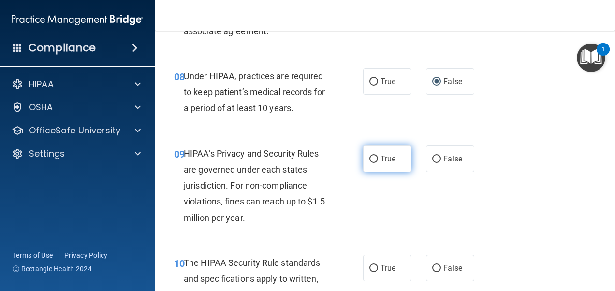
click at [369, 163] on input "True" at bounding box center [373, 159] width 9 height 7
radio input "true"
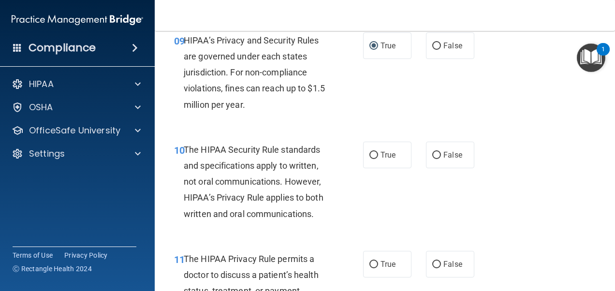
scroll to position [918, 0]
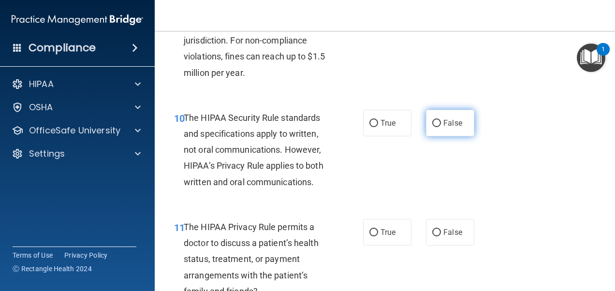
click at [436, 136] on label "False" at bounding box center [450, 123] width 48 height 27
click at [436, 127] on input "False" at bounding box center [436, 123] width 9 height 7
radio input "true"
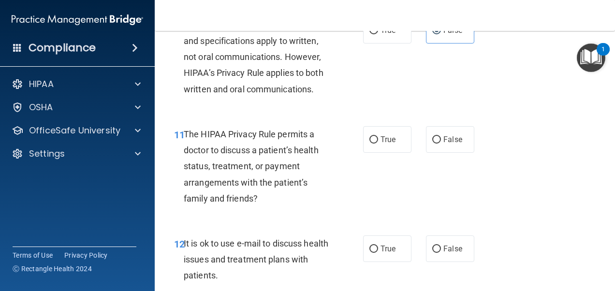
scroll to position [1015, 0]
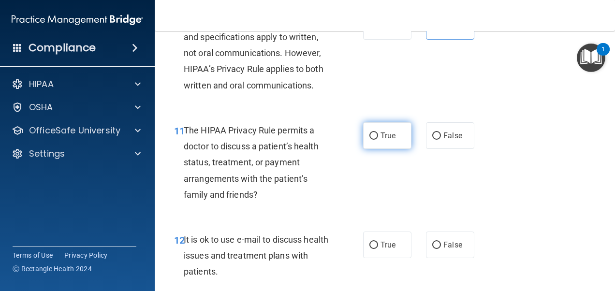
click at [390, 140] on span "True" at bounding box center [387, 135] width 15 height 9
click at [378, 140] on input "True" at bounding box center [373, 135] width 9 height 7
radio input "true"
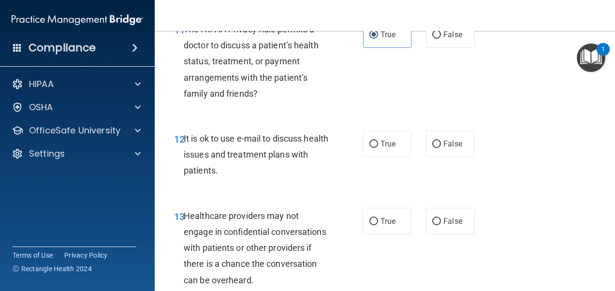
scroll to position [1160, 0]
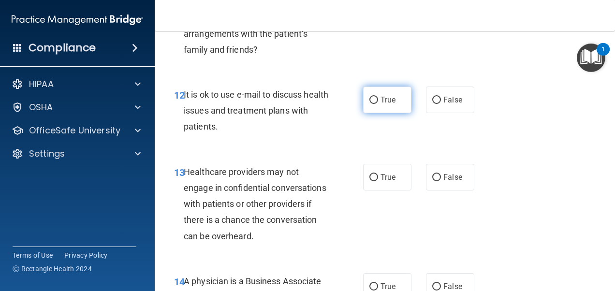
click at [383, 104] on span "True" at bounding box center [387, 99] width 15 height 9
click at [378, 104] on input "True" at bounding box center [373, 100] width 9 height 7
radio input "true"
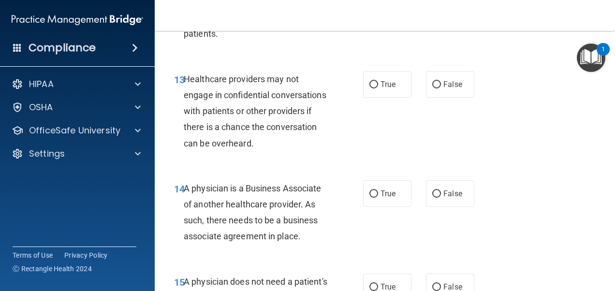
scroll to position [1257, 0]
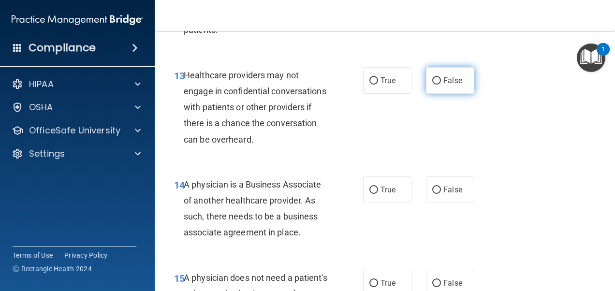
click at [446, 85] on span "False" at bounding box center [452, 80] width 19 height 9
click at [441, 85] on input "False" at bounding box center [436, 80] width 9 height 7
radio input "true"
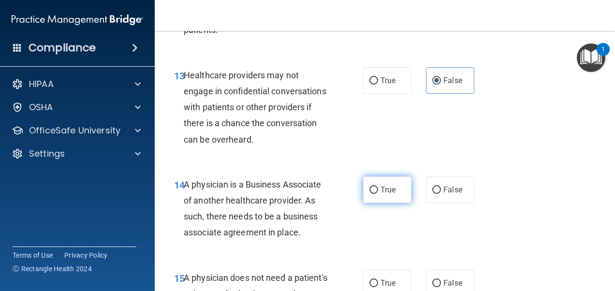
click at [381, 194] on span "True" at bounding box center [387, 189] width 15 height 9
click at [378, 194] on input "True" at bounding box center [373, 190] width 9 height 7
radio input "true"
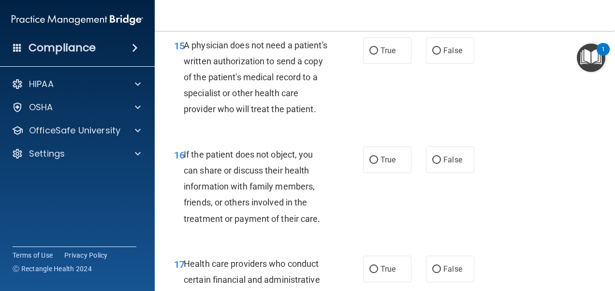
scroll to position [1498, 0]
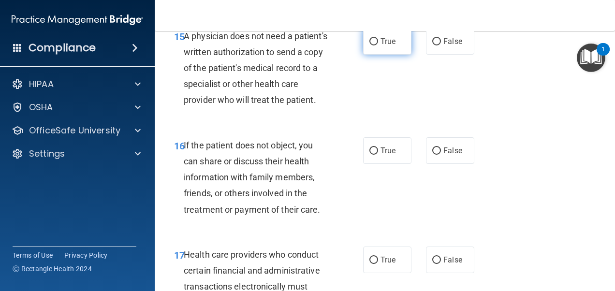
click at [384, 46] on span "True" at bounding box center [387, 41] width 15 height 9
click at [378, 45] on input "True" at bounding box center [373, 41] width 9 height 7
radio input "true"
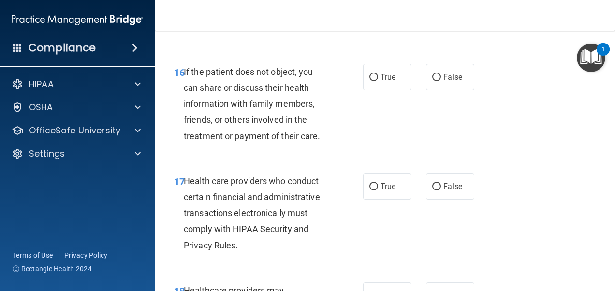
scroll to position [1595, 0]
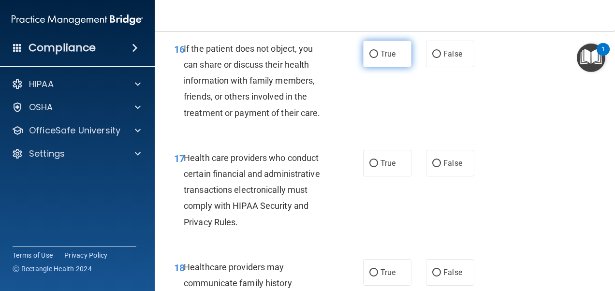
click at [385, 67] on label "True" at bounding box center [387, 54] width 48 height 27
click at [378, 58] on input "True" at bounding box center [373, 54] width 9 height 7
radio input "true"
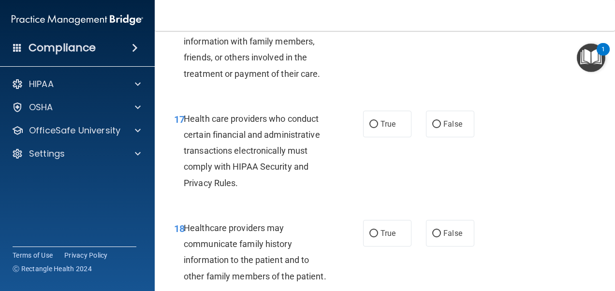
scroll to position [1643, 0]
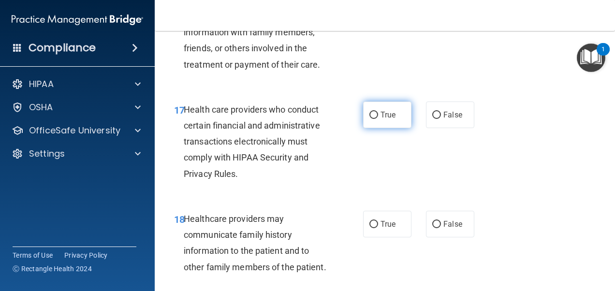
click at [402, 128] on label "True" at bounding box center [387, 115] width 48 height 27
click at [378, 119] on input "True" at bounding box center [373, 115] width 9 height 7
radio input "true"
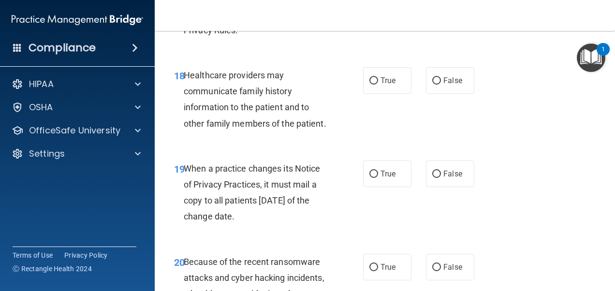
scroll to position [1788, 0]
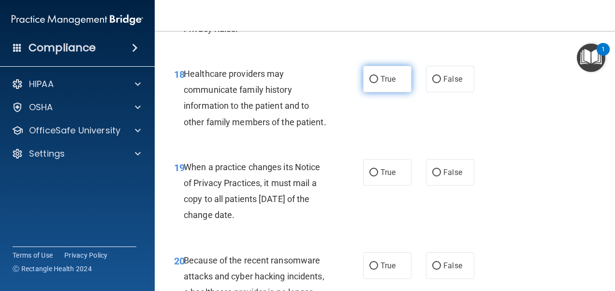
click at [388, 84] on span "True" at bounding box center [387, 78] width 15 height 9
click at [378, 83] on input "True" at bounding box center [373, 79] width 9 height 7
radio input "true"
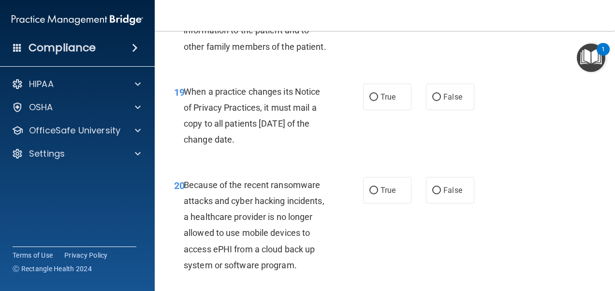
scroll to position [1885, 0]
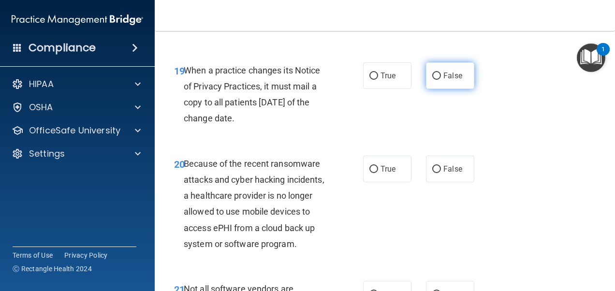
click at [432, 80] on input "False" at bounding box center [436, 76] width 9 height 7
radio input "true"
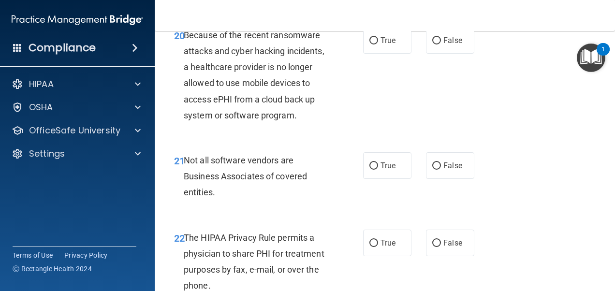
scroll to position [2030, 0]
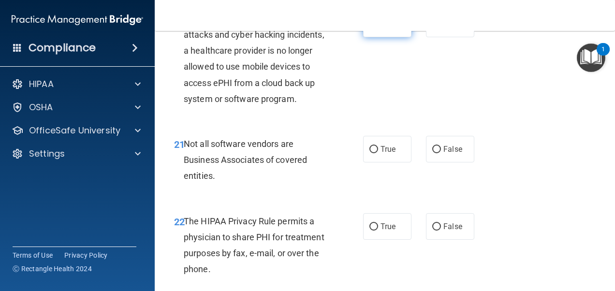
click at [372, 37] on label "True" at bounding box center [387, 24] width 48 height 27
click at [372, 28] on input "True" at bounding box center [373, 24] width 9 height 7
radio input "true"
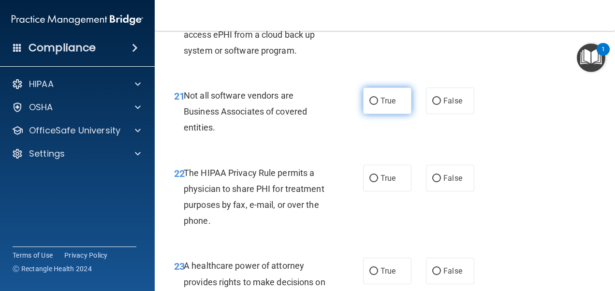
click at [392, 114] on label "True" at bounding box center [387, 100] width 48 height 27
click at [378, 105] on input "True" at bounding box center [373, 101] width 9 height 7
radio input "true"
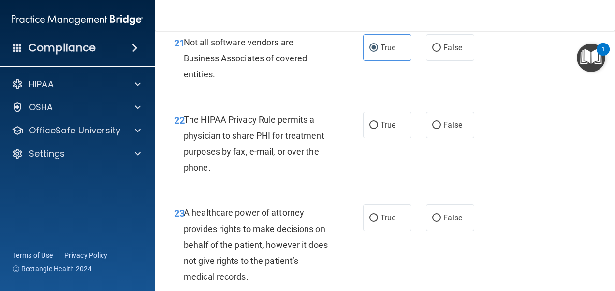
scroll to position [2175, 0]
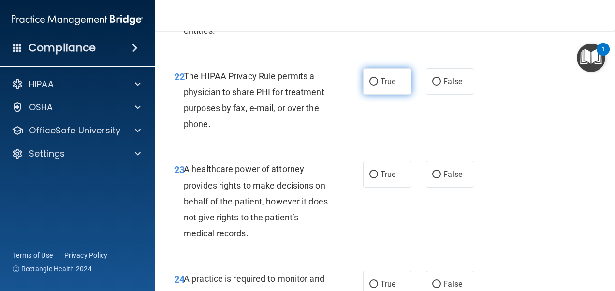
click at [387, 86] on span "True" at bounding box center [387, 81] width 15 height 9
click at [378, 86] on input "True" at bounding box center [373, 81] width 9 height 7
radio input "true"
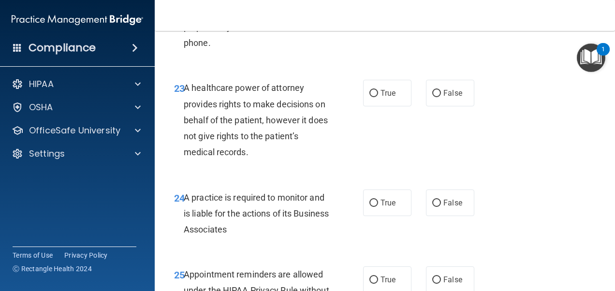
scroll to position [2272, 0]
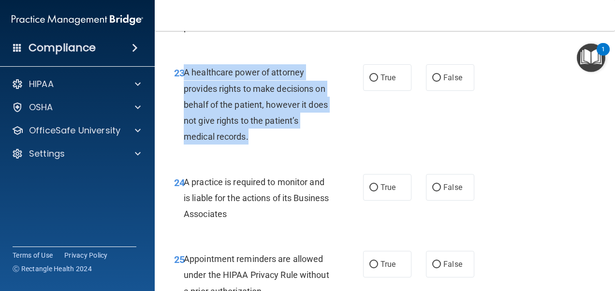
drag, startPoint x: 250, startPoint y: 189, endPoint x: 185, endPoint y: 124, distance: 91.9
click at [185, 124] on div "A healthcare power of attorney provides rights to make decisions on behalf of t…" at bounding box center [260, 104] width 153 height 80
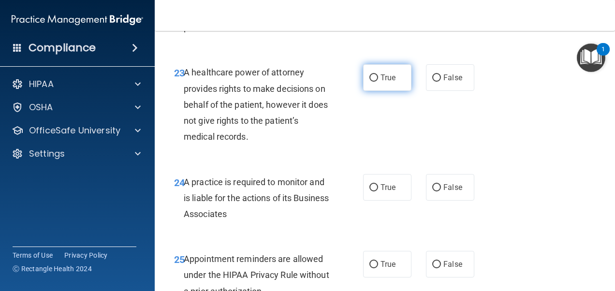
click at [381, 82] on span "True" at bounding box center [387, 77] width 15 height 9
click at [378, 82] on input "True" at bounding box center [373, 77] width 9 height 7
radio input "true"
click at [435, 82] on input "False" at bounding box center [436, 77] width 9 height 7
radio input "true"
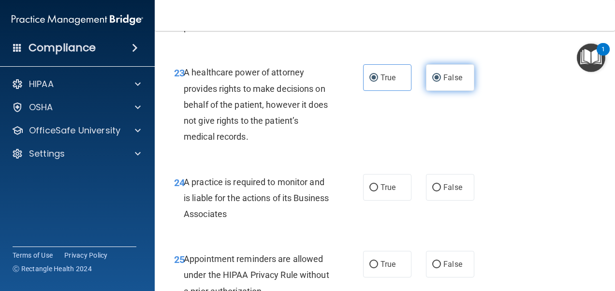
radio input "false"
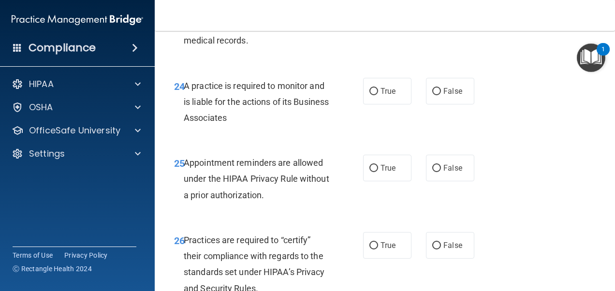
scroll to position [2368, 0]
click at [400, 104] on label "True" at bounding box center [387, 90] width 48 height 27
click at [378, 95] on input "True" at bounding box center [373, 90] width 9 height 7
radio input "true"
click at [432, 95] on input "False" at bounding box center [436, 90] width 9 height 7
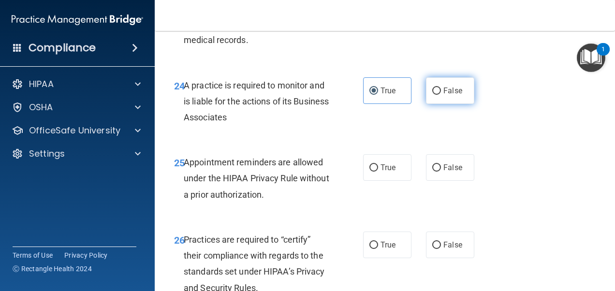
radio input "true"
radio input "false"
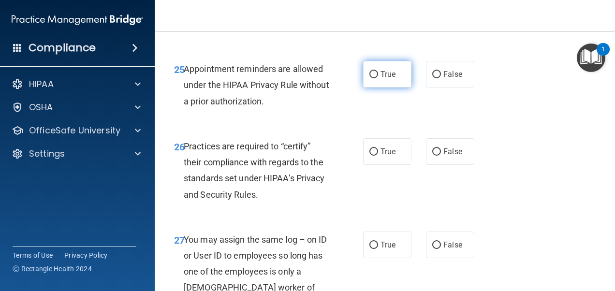
scroll to position [2465, 0]
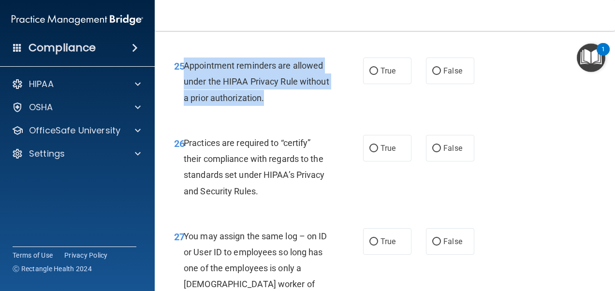
drag, startPoint x: 309, startPoint y: 152, endPoint x: 184, endPoint y: 118, distance: 130.1
click at [184, 106] on div "Appointment reminders are allowed under the HIPAA Privacy Rule without a prior …" at bounding box center [260, 82] width 153 height 48
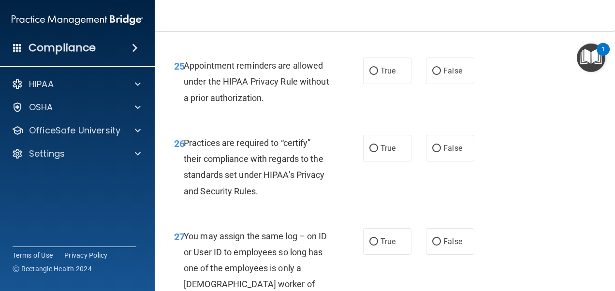
drag, startPoint x: 357, startPoint y: 165, endPoint x: 431, endPoint y: 138, distance: 78.9
click at [361, 123] on div "25 Appointment reminders are allowed under the HIPAA Privacy Rule without a pri…" at bounding box center [385, 83] width 436 height 77
click at [388, 75] on span "True" at bounding box center [387, 70] width 15 height 9
click at [378, 75] on input "True" at bounding box center [373, 71] width 9 height 7
radio input "true"
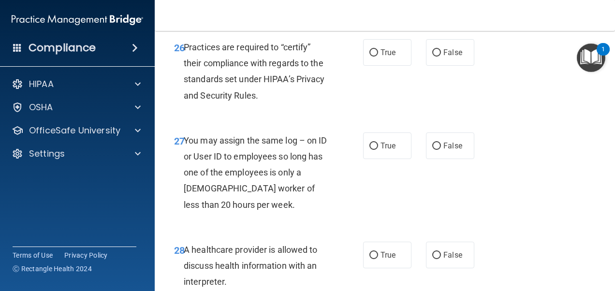
scroll to position [2562, 0]
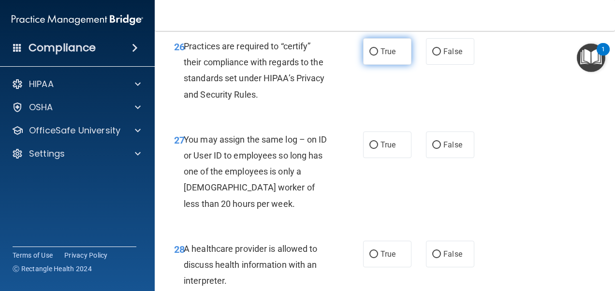
click at [377, 65] on label "True" at bounding box center [387, 51] width 48 height 27
click at [377, 56] on input "True" at bounding box center [373, 51] width 9 height 7
radio input "true"
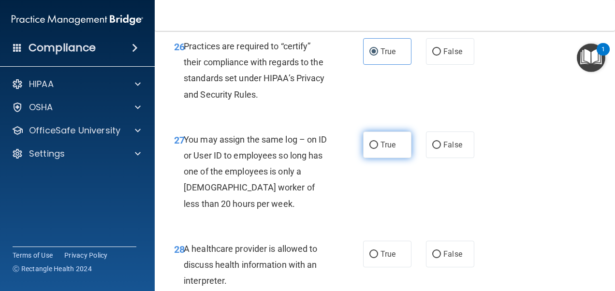
click at [372, 149] on input "True" at bounding box center [373, 145] width 9 height 7
radio input "true"
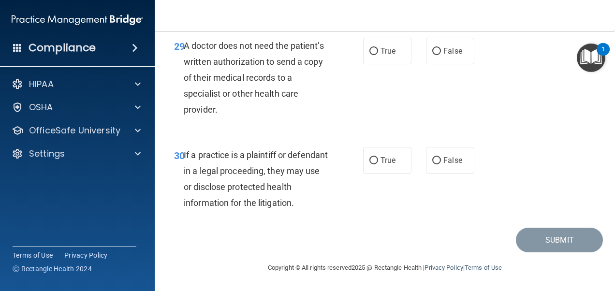
scroll to position [2842, 0]
click at [374, 65] on label "True" at bounding box center [387, 51] width 48 height 27
click at [374, 56] on input "True" at bounding box center [373, 51] width 9 height 7
radio input "true"
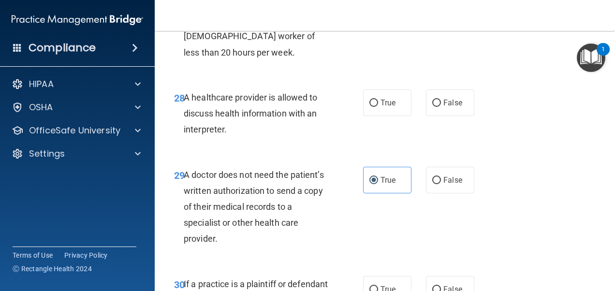
scroll to position [2697, 0]
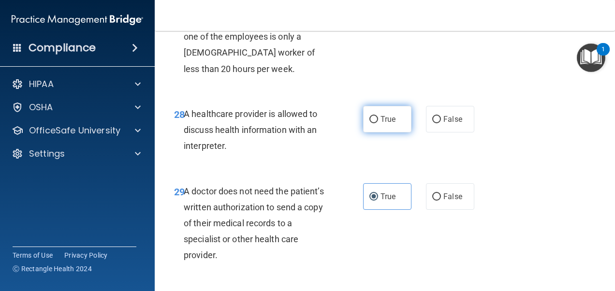
click at [392, 124] on span "True" at bounding box center [387, 119] width 15 height 9
click at [378, 123] on input "True" at bounding box center [373, 119] width 9 height 7
radio input "true"
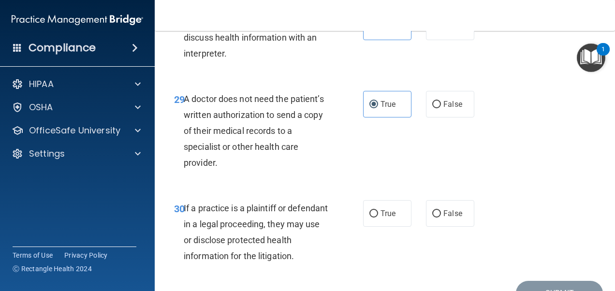
scroll to position [2890, 0]
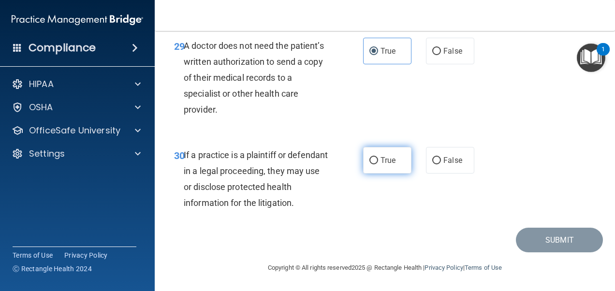
click at [394, 156] on label "True" at bounding box center [387, 160] width 48 height 27
click at [378, 157] on input "True" at bounding box center [373, 160] width 9 height 7
radio input "true"
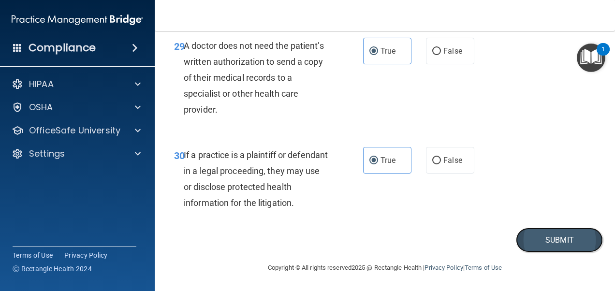
click at [555, 240] on button "Submit" at bounding box center [559, 240] width 87 height 25
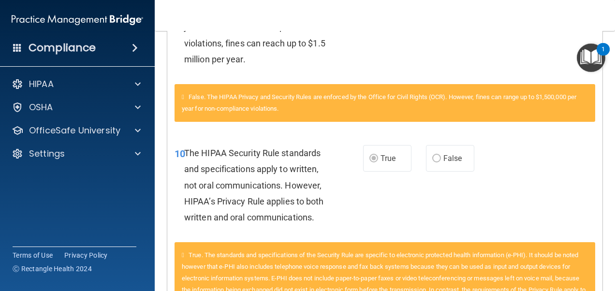
scroll to position [628, 0]
